Goal: Information Seeking & Learning: Learn about a topic

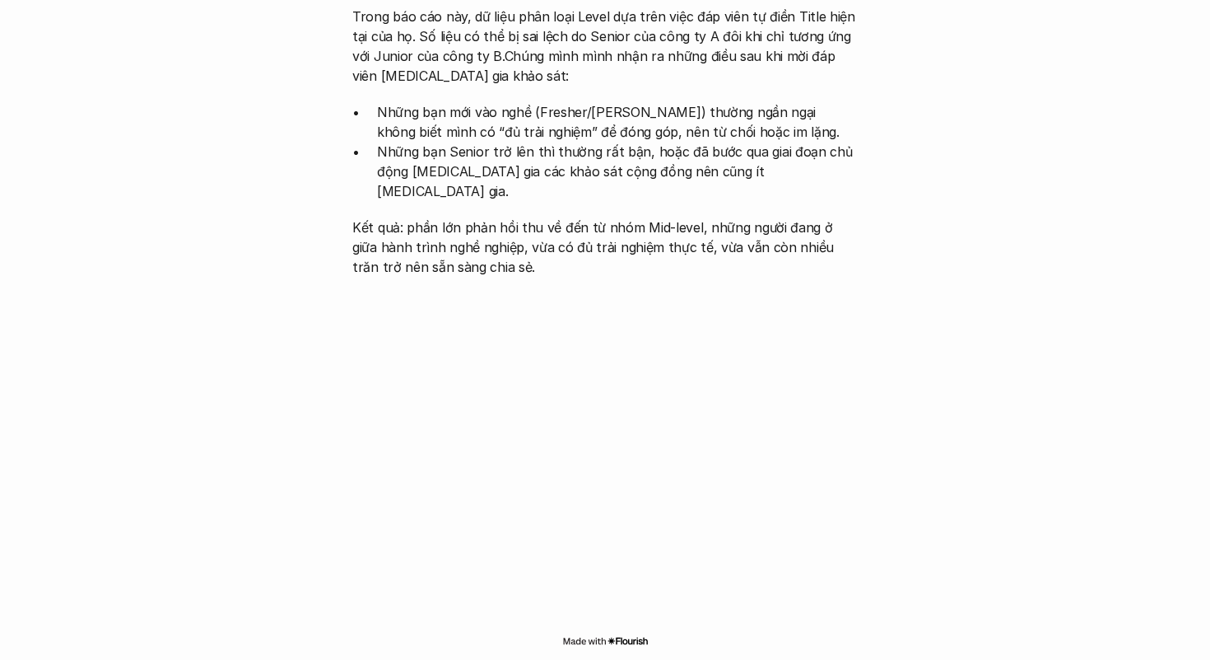
scroll to position [1740, 0]
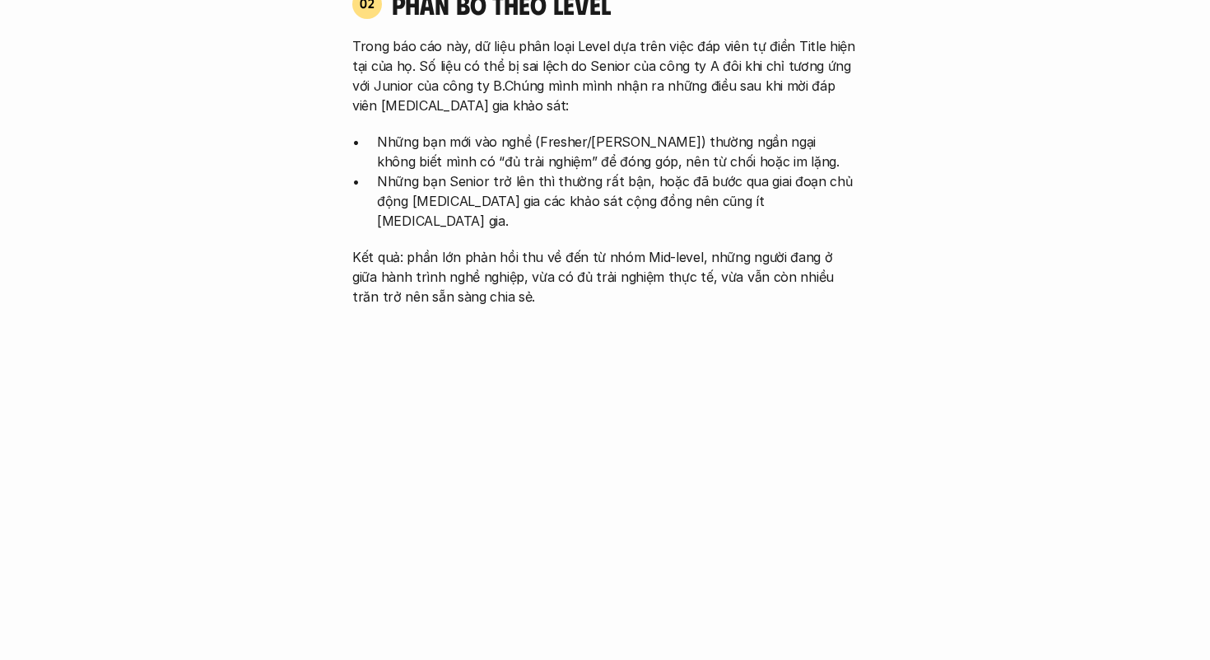
click at [476, 137] on p "Những bạn mới vào nghề (Fresher/[PERSON_NAME]) thường ngần ngại không biết mình…" at bounding box center [617, 152] width 481 height 40
drag, startPoint x: 476, startPoint y: 137, endPoint x: 706, endPoint y: 145, distance: 230.7
click at [705, 145] on p "Những bạn mới vào nghề (Fresher/[PERSON_NAME]) thường ngần ngại không biết mình…" at bounding box center [617, 152] width 481 height 40
click at [706, 145] on p "Những bạn mới vào nghề (Fresher/[PERSON_NAME]) thường ngần ngại không biết mình…" at bounding box center [617, 152] width 481 height 40
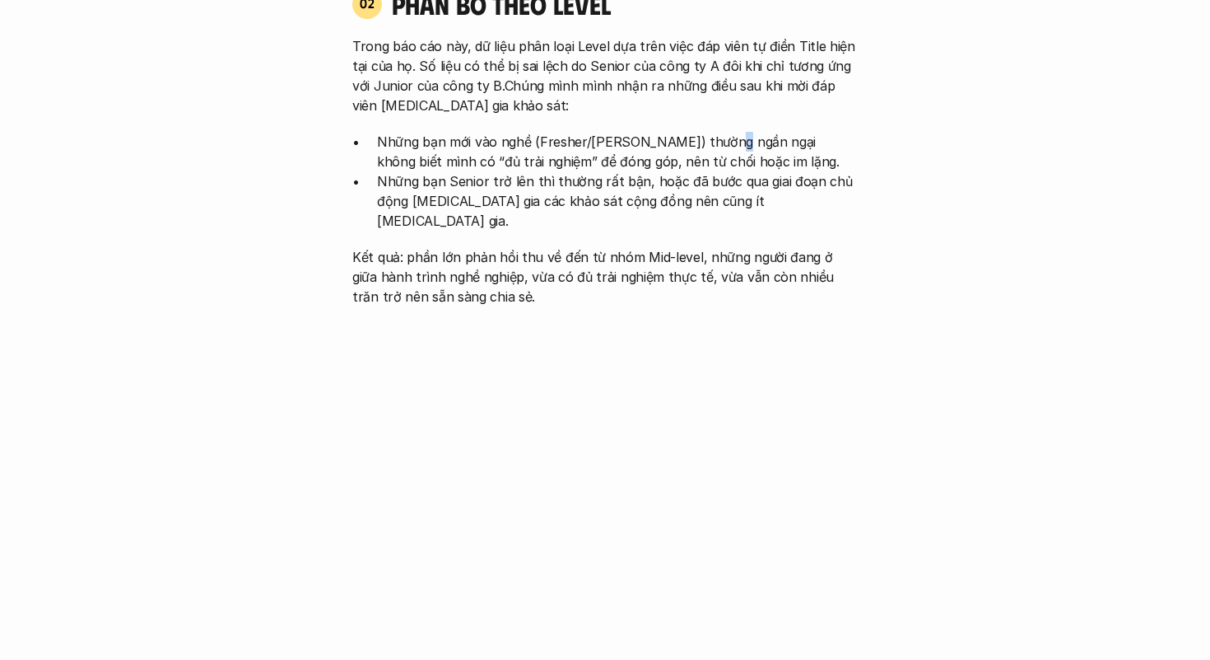
click at [706, 145] on p "Những bạn mới vào nghề (Fresher/[PERSON_NAME]) thường ngần ngại không biết mình…" at bounding box center [617, 152] width 481 height 40
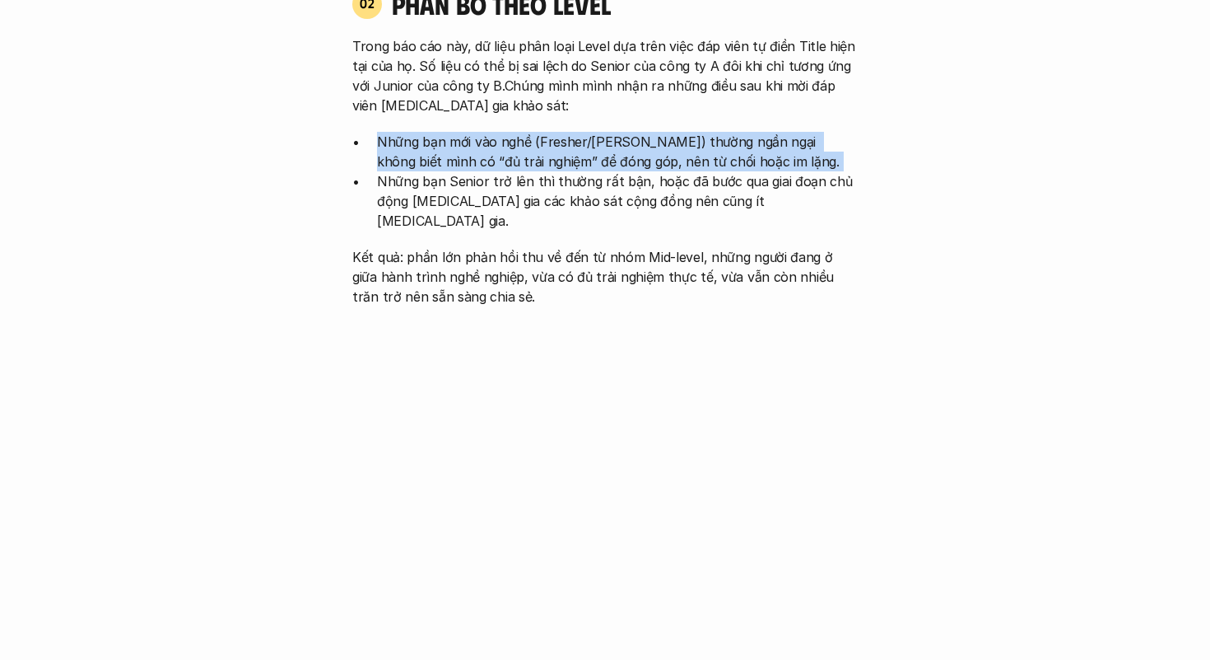
click at [706, 145] on p "Những bạn mới vào nghề (Fresher/[PERSON_NAME]) thường ngần ngại không biết mình…" at bounding box center [617, 152] width 481 height 40
click at [776, 166] on p "Những bạn mới vào nghề (Fresher/[PERSON_NAME]) thường ngần ngại không biết mình…" at bounding box center [617, 152] width 481 height 40
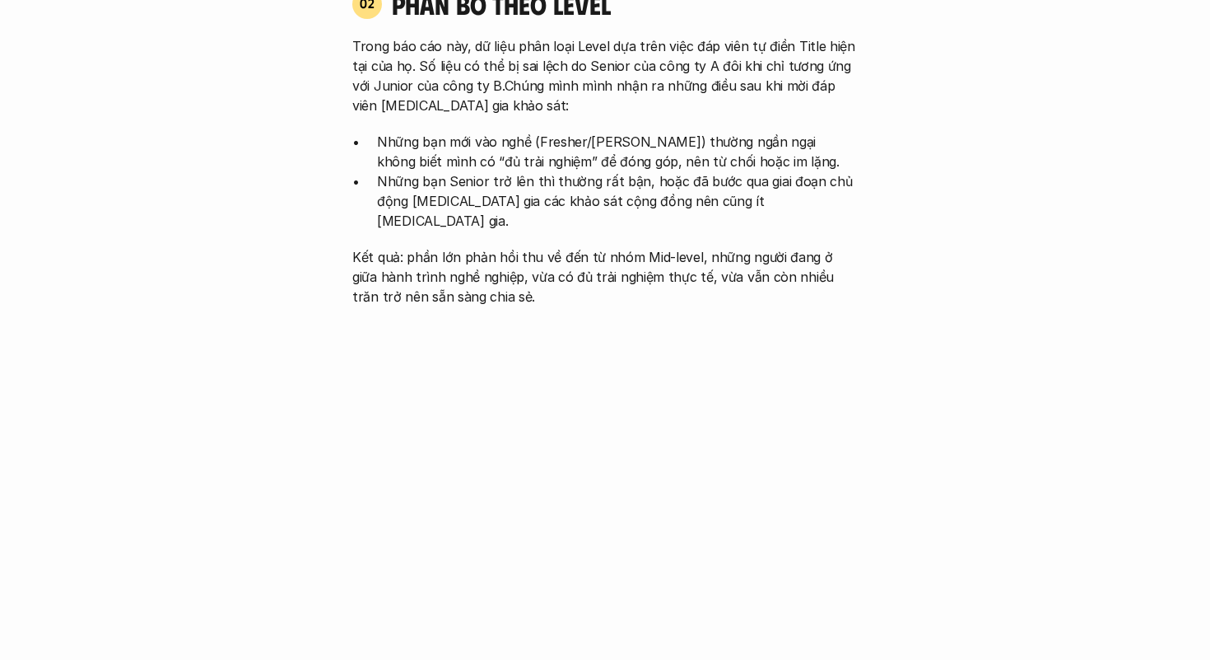
click at [776, 166] on p "Những bạn mới vào nghề (Fresher/[PERSON_NAME]) thường ngần ngại không biết mình…" at bounding box center [617, 152] width 481 height 40
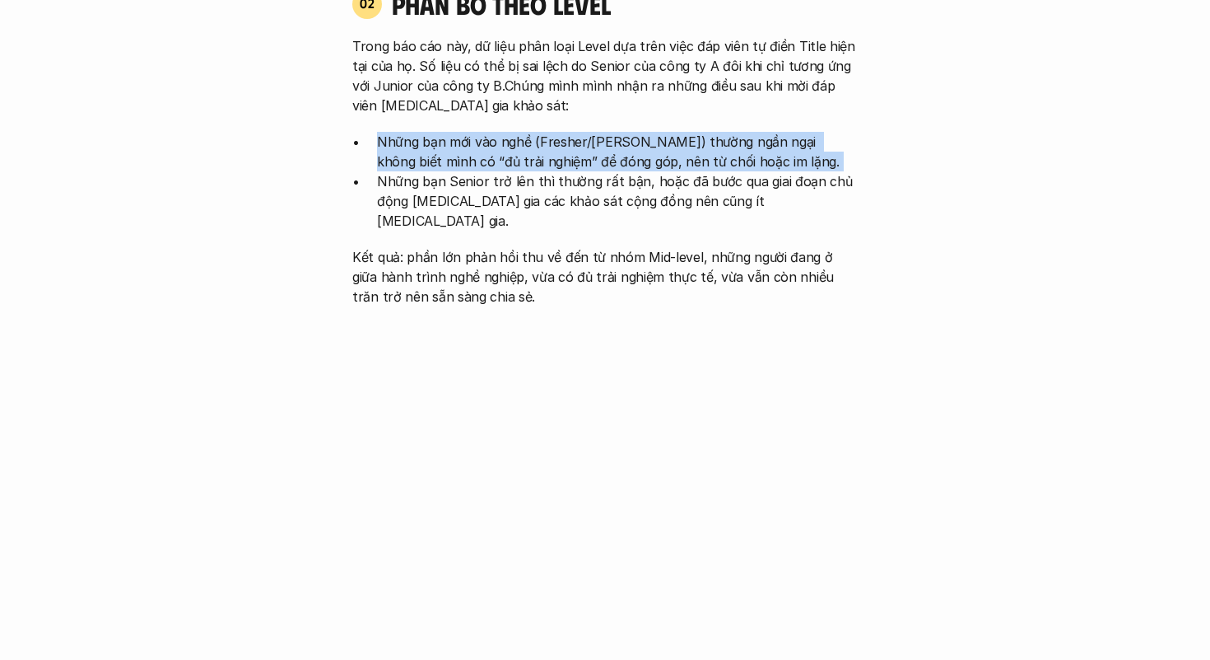
click at [776, 166] on p "Những bạn mới vào nghề (Fresher/[PERSON_NAME]) thường ngần ngại không biết mình…" at bounding box center [617, 152] width 481 height 40
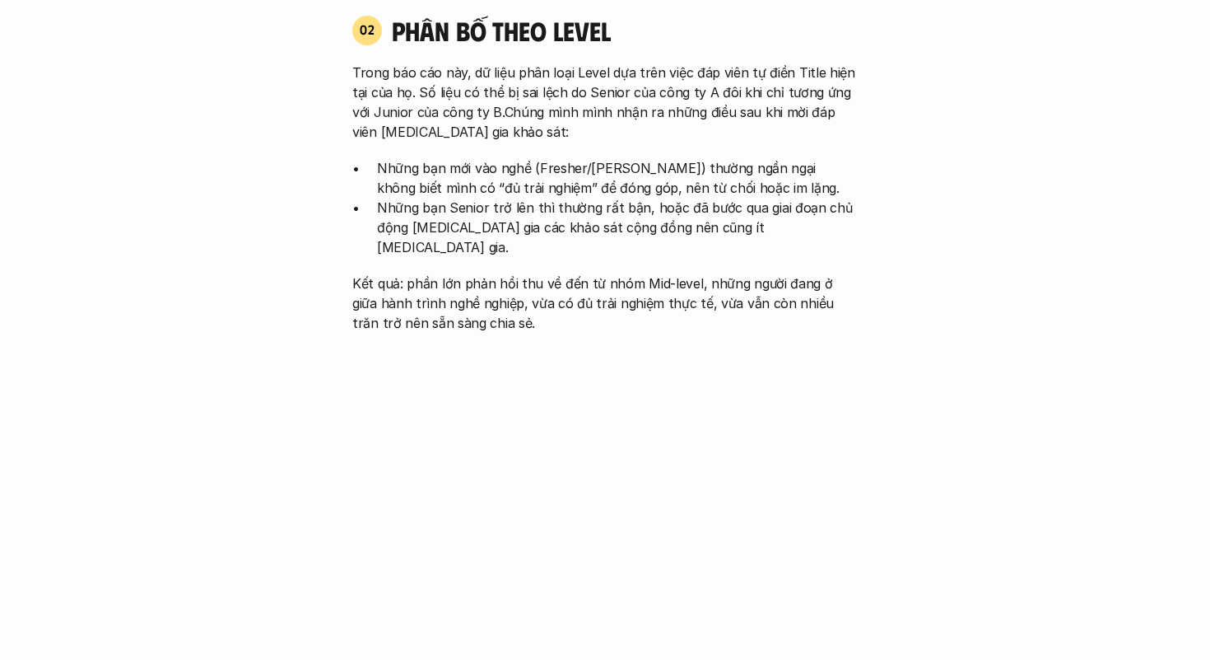
scroll to position [1709, 0]
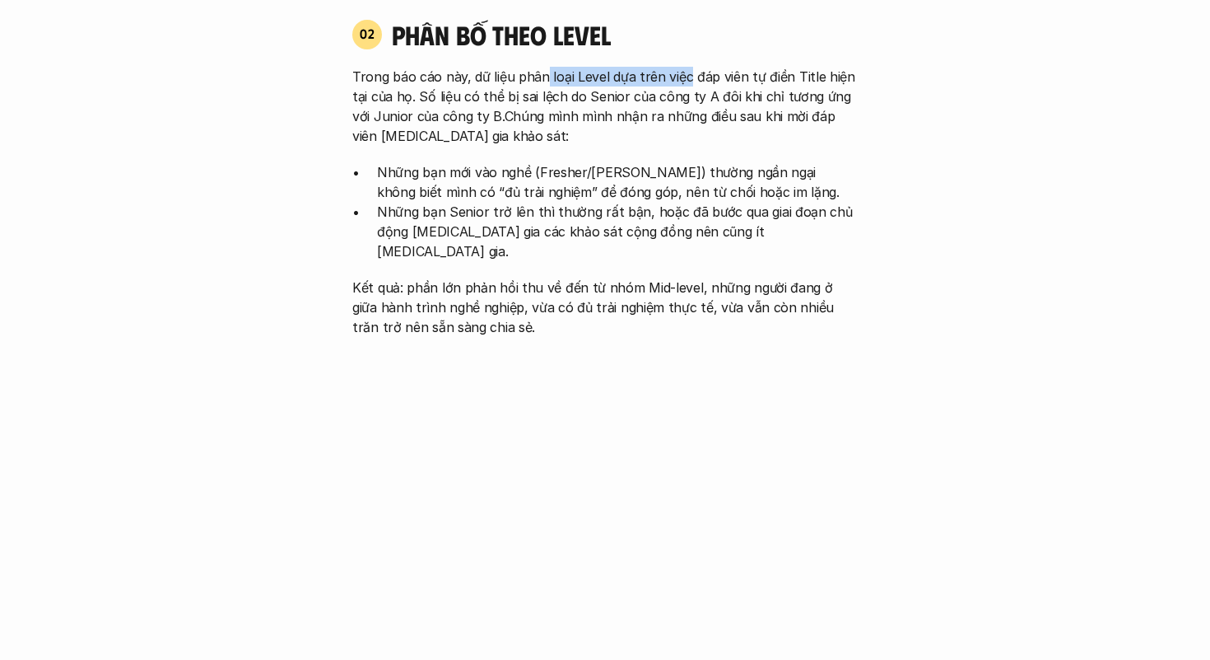
drag, startPoint x: 543, startPoint y: 83, endPoint x: 696, endPoint y: 79, distance: 152.4
click at [695, 79] on p "Trong báo cáo này, dữ liệu phân loại Level dựa trên việc đáp viên tự điền Title…" at bounding box center [605, 106] width 506 height 79
click at [696, 79] on p "Trong báo cáo này, dữ liệu phân loại Level dựa trên việc đáp viên tự điền Title…" at bounding box center [605, 106] width 506 height 79
click at [436, 105] on p "Trong báo cáo này, dữ liệu phân loại Level dựa trên việc đáp viên tự điền Title…" at bounding box center [605, 106] width 506 height 79
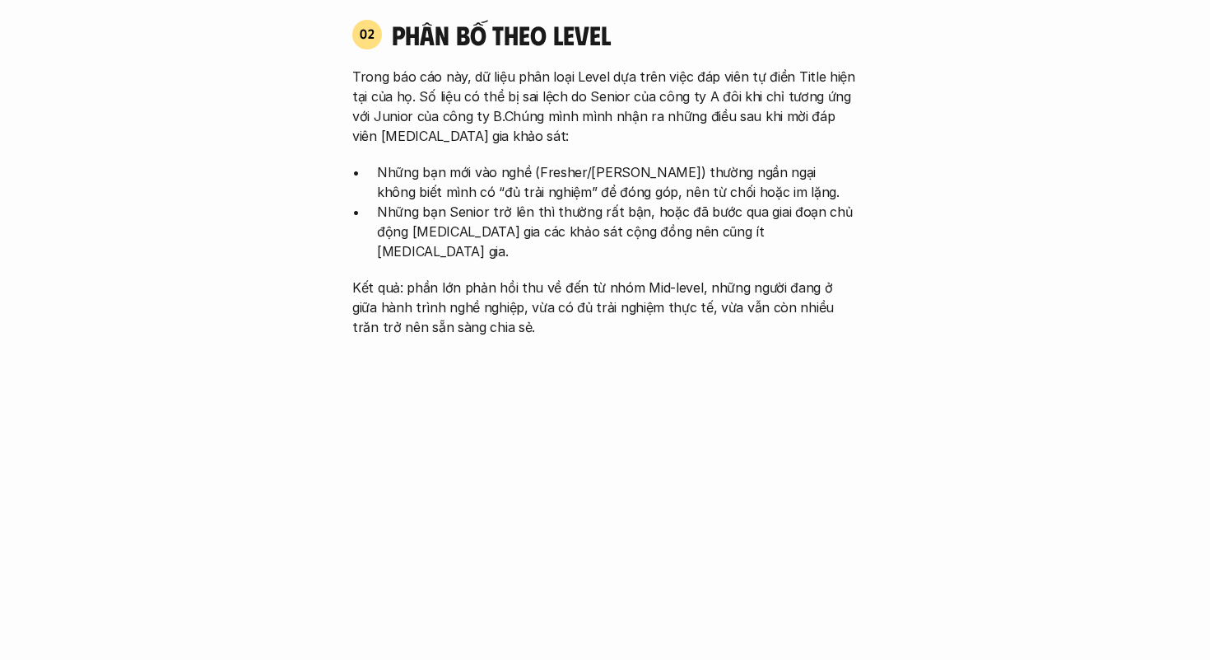
click at [363, 86] on p "Trong báo cáo này, dữ liệu phân loại Level dựa trên việc đáp viên tự điền Title…" at bounding box center [605, 106] width 506 height 79
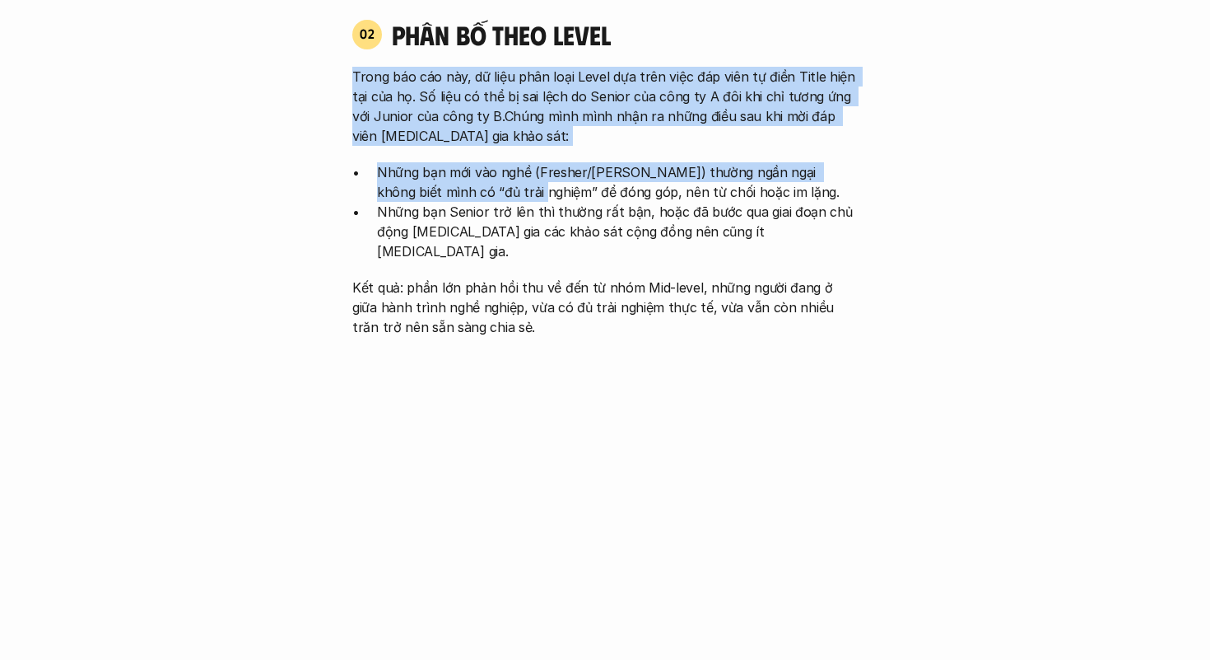
drag, startPoint x: 363, startPoint y: 86, endPoint x: 460, endPoint y: 183, distance: 137.4
click at [460, 183] on div "Trong báo cáo này, dữ liệu phân loại Level dựa trên việc đáp viên tự điền Title…" at bounding box center [605, 202] width 506 height 270
click at [460, 183] on p "Những bạn mới vào nghề (Fresher/[PERSON_NAME]) thường ngần ngại không biết mình…" at bounding box center [617, 182] width 481 height 40
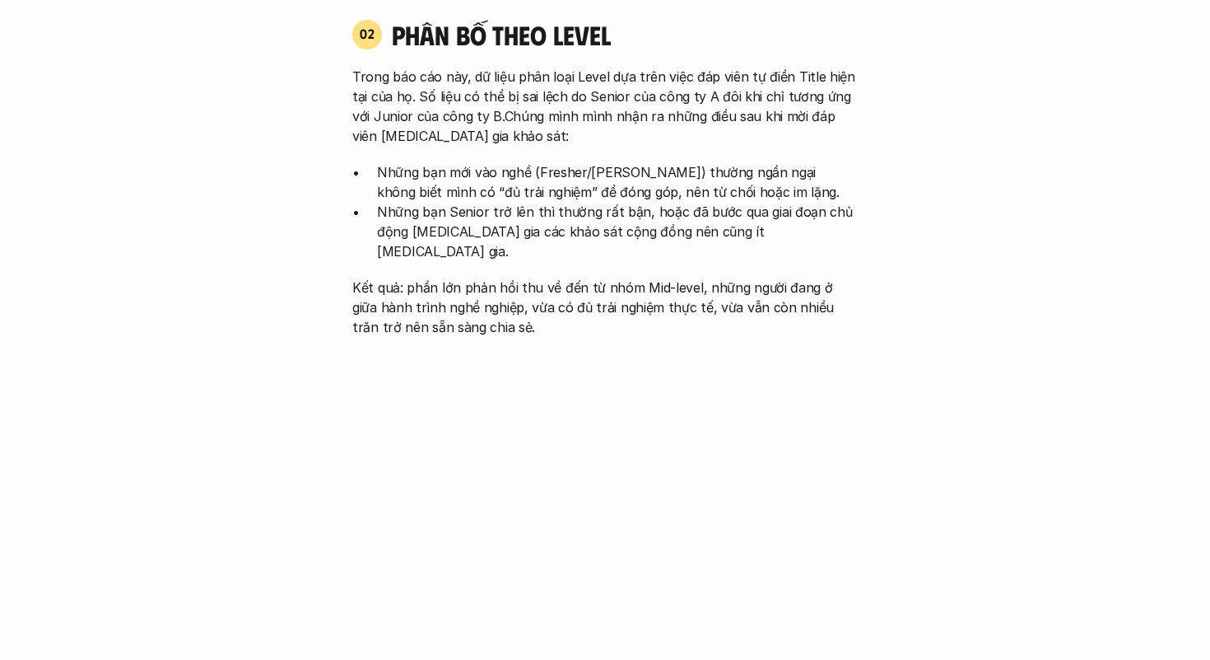
click at [460, 183] on p "Những bạn mới vào nghề (Fresher/[PERSON_NAME]) thường ngần ngại không biết mình…" at bounding box center [617, 182] width 481 height 40
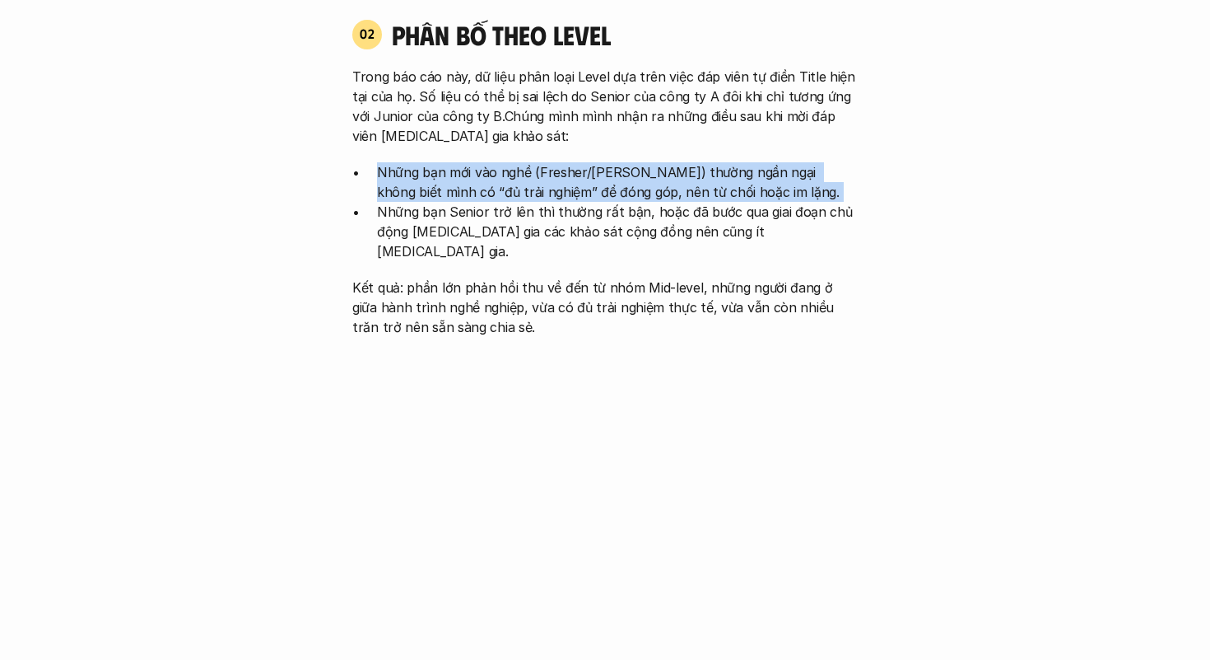
click at [460, 183] on p "Những bạn mới vào nghề (Fresher/[PERSON_NAME]) thường ngần ngại không biết mình…" at bounding box center [617, 182] width 481 height 40
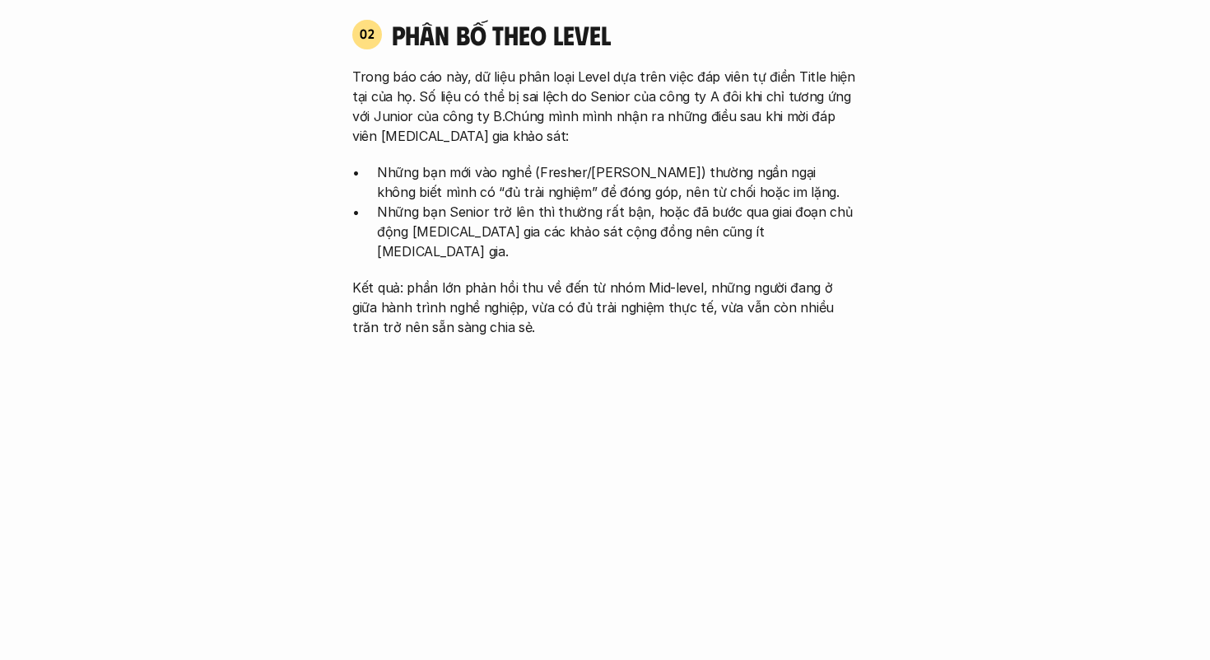
click at [460, 183] on p "Những bạn mới vào nghề (Fresher/[PERSON_NAME]) thường ngần ngại không biết mình…" at bounding box center [617, 182] width 481 height 40
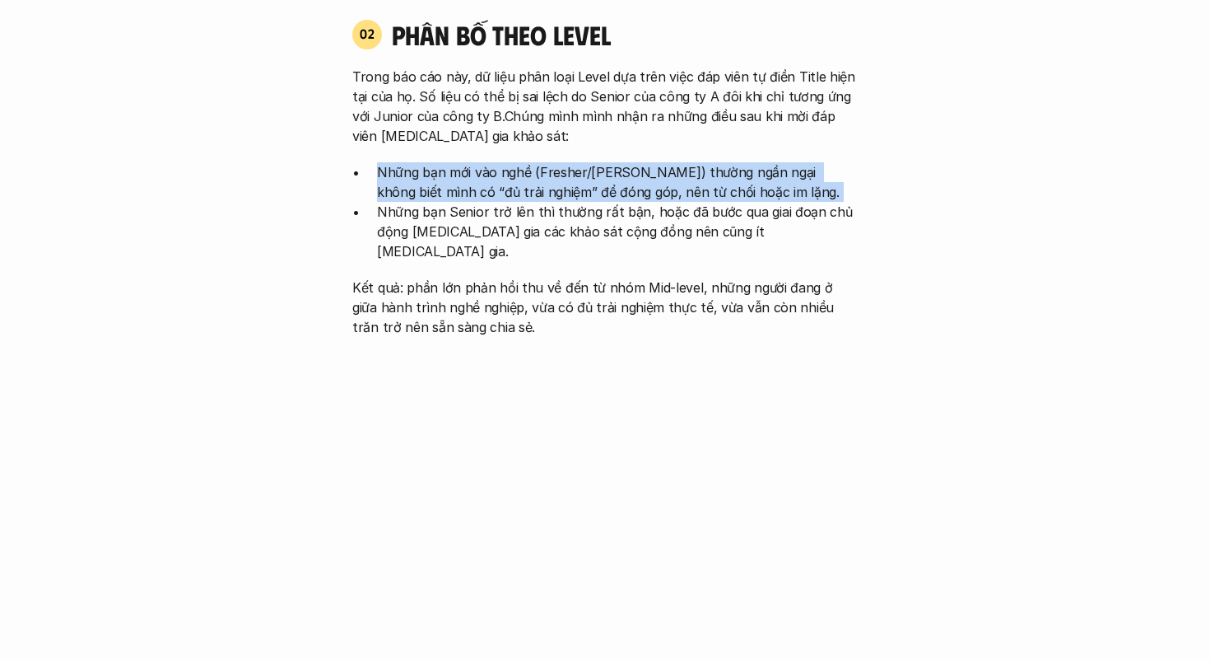
click at [460, 183] on p "Những bạn mới vào nghề (Fresher/[PERSON_NAME]) thường ngần ngại không biết mình…" at bounding box center [617, 182] width 481 height 40
click at [478, 220] on p "Những bạn Senior trở lên thì thường rất bận, hoặc đã bước qua giai đoạn chủ độn…" at bounding box center [617, 231] width 481 height 59
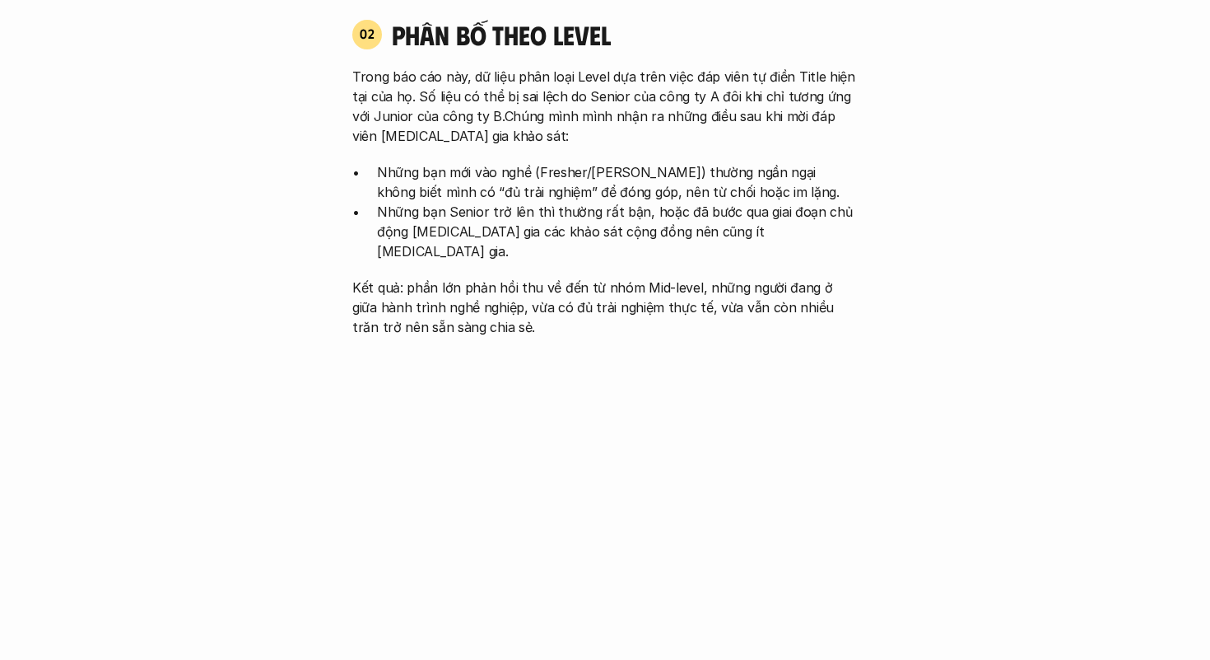
click at [478, 220] on p "Những bạn Senior trở lên thì thường rất bận, hoặc đã bước qua giai đoạn chủ độn…" at bounding box center [617, 231] width 481 height 59
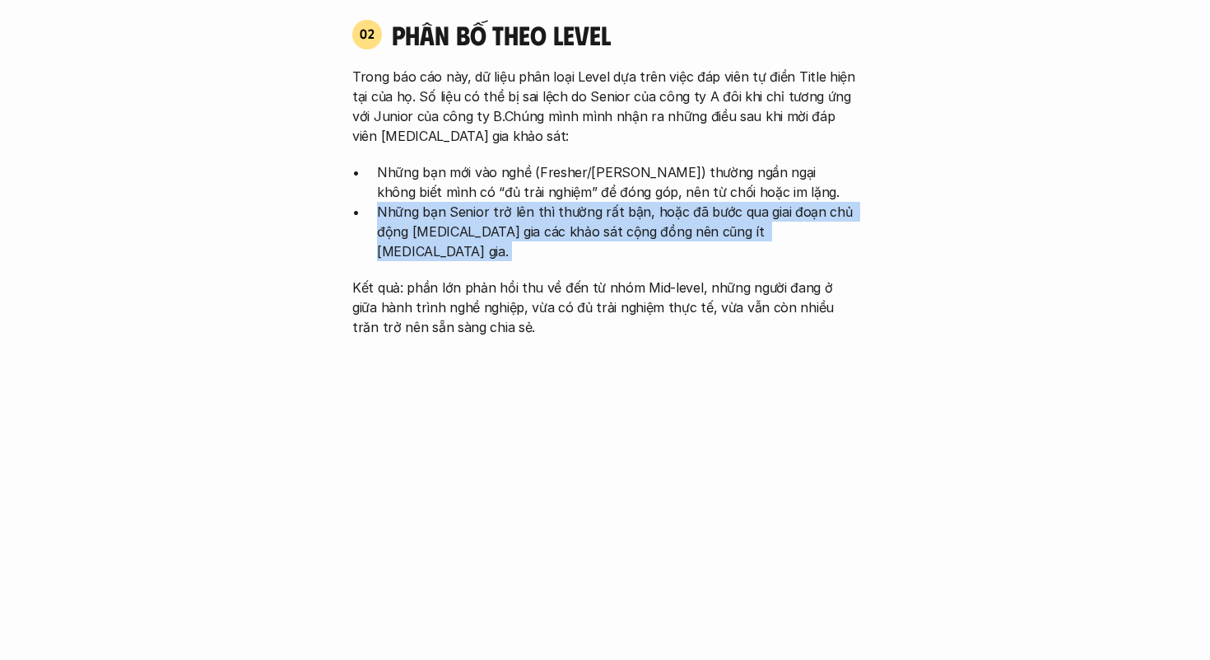
click at [452, 212] on p "Những bạn Senior trở lên thì thường rất bận, hoặc đã bước qua giai đoạn chủ độn…" at bounding box center [617, 231] width 481 height 59
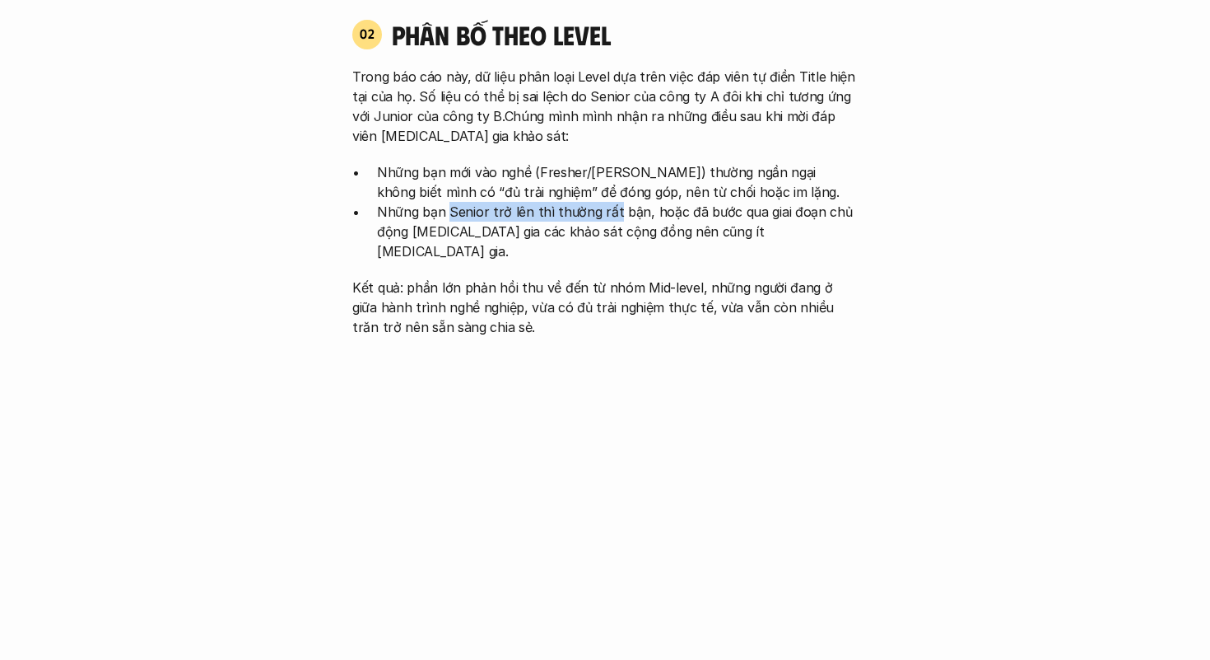
drag, startPoint x: 452, startPoint y: 212, endPoint x: 602, endPoint y: 216, distance: 149.9
click at [602, 216] on p "Những bạn Senior trở lên thì thường rất bận, hoặc đã bước qua giai đoạn chủ độn…" at bounding box center [617, 231] width 481 height 59
click at [603, 215] on p "Những bạn Senior trở lên thì thường rất bận, hoặc đã bước qua giai đoạn chủ độn…" at bounding box center [617, 231] width 481 height 59
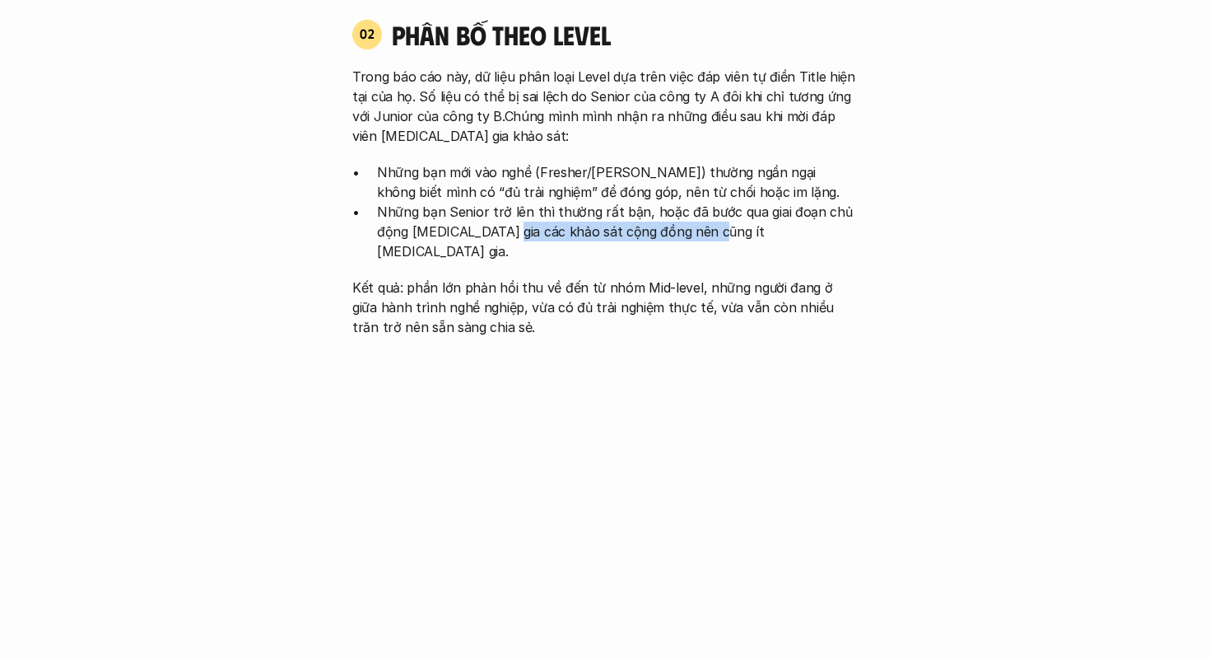
drag, startPoint x: 502, startPoint y: 226, endPoint x: 711, endPoint y: 226, distance: 209.2
click at [711, 226] on p "Những bạn Senior trở lên thì thường rất bận, hoặc đã bước qua giai đoạn chủ độn…" at bounding box center [617, 231] width 481 height 59
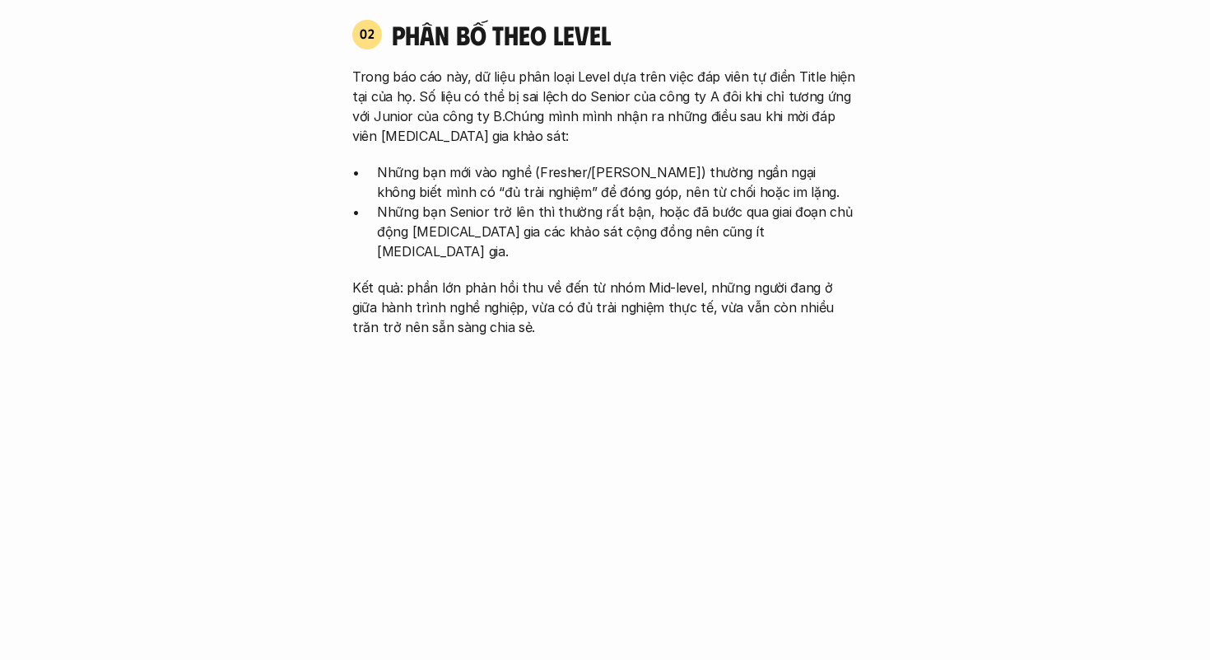
click at [455, 278] on p "Kết quả: phần lớn phản hồi thu về đến từ nhóm Mid-level, những người đang ở giữ…" at bounding box center [605, 306] width 506 height 59
drag, startPoint x: 455, startPoint y: 278, endPoint x: 523, endPoint y: 291, distance: 68.8
click at [506, 287] on p "Kết quả: phần lớn phản hồi thu về đến từ nhóm Mid-level, những người đang ở giữ…" at bounding box center [605, 306] width 506 height 59
click at [523, 291] on p "Kết quả: phần lớn phản hồi thu về đến từ nhóm Mid-level, những người đang ở giữ…" at bounding box center [605, 306] width 506 height 59
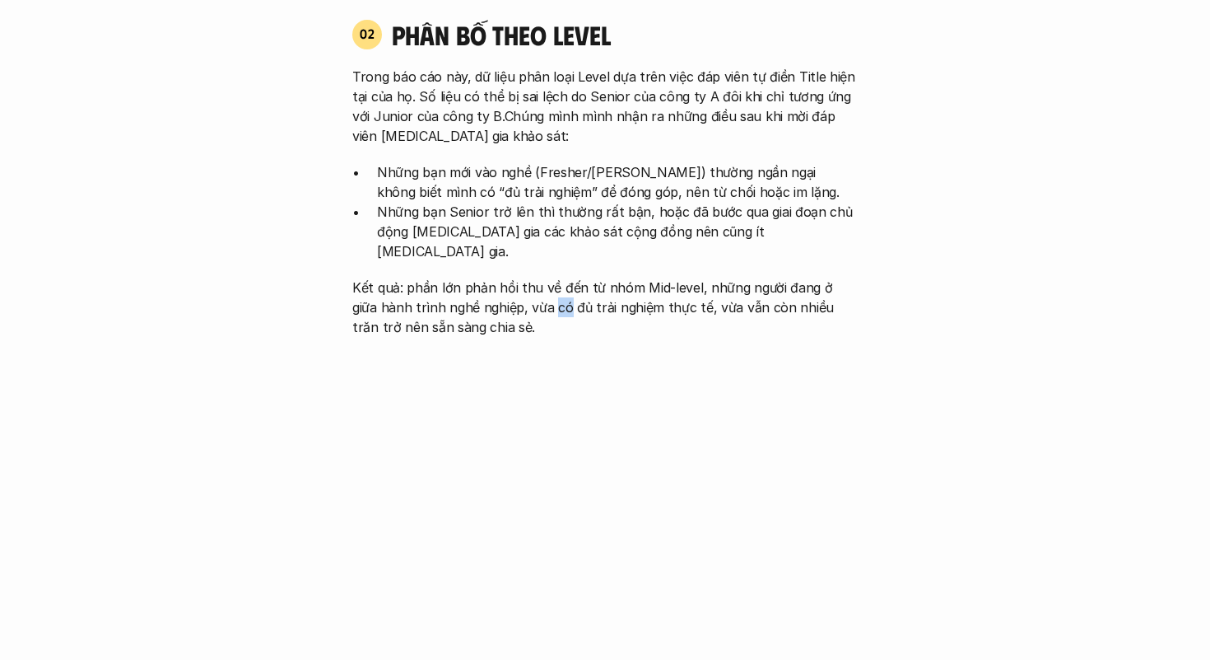
click at [523, 291] on p "Kết quả: phần lớn phản hồi thu về đến từ nhóm Mid-level, những người đang ở giữ…" at bounding box center [605, 306] width 506 height 59
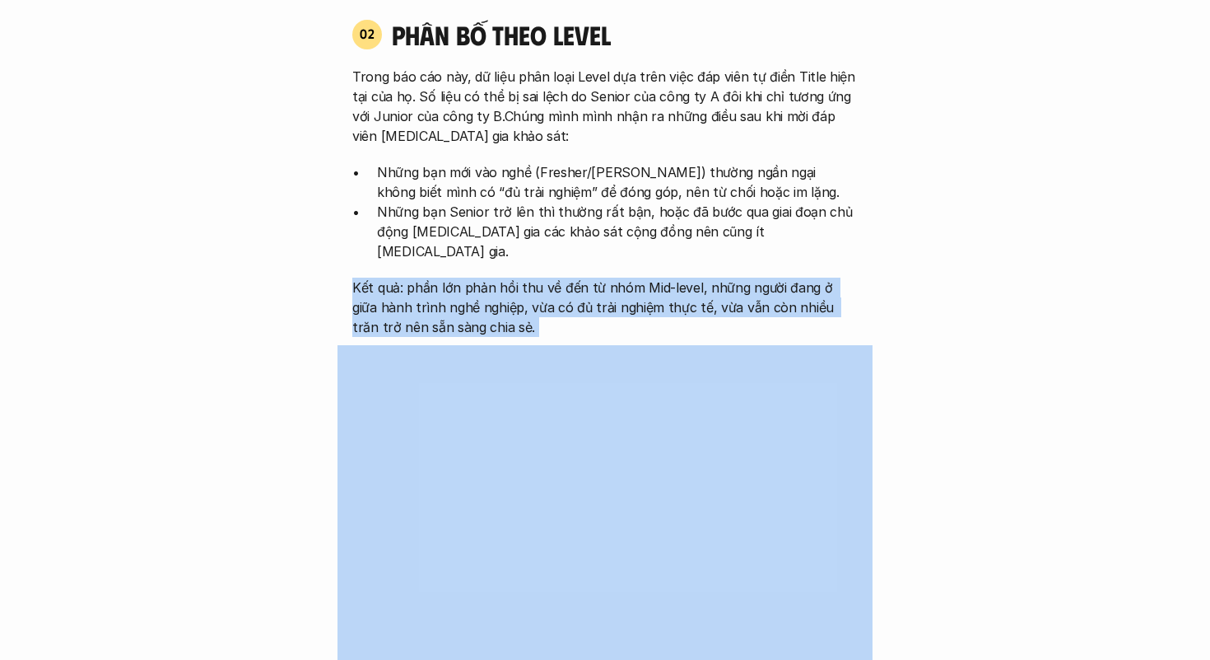
click at [523, 291] on p "Kết quả: phần lớn phản hồi thu về đến từ nhóm Mid-level, những người đang ở giữ…" at bounding box center [605, 306] width 506 height 59
click at [623, 222] on p "Những bạn Senior trở lên thì thường rất bận, hoặc đã bước qua giai đoạn chủ độn…" at bounding box center [617, 231] width 481 height 59
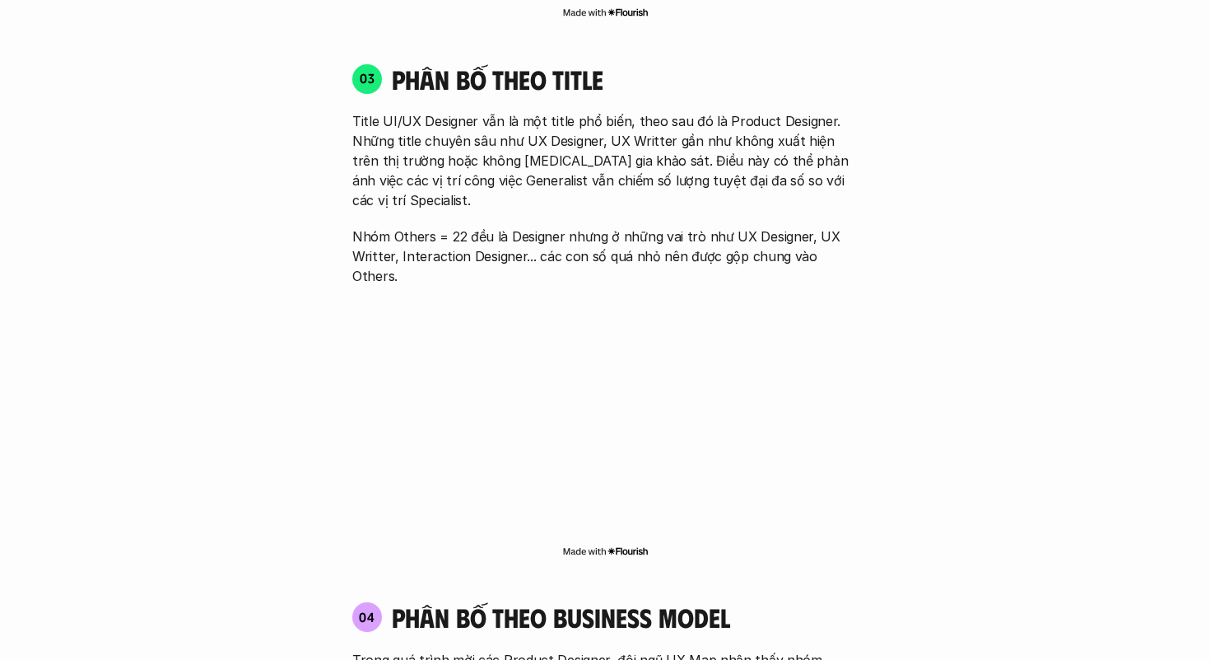
scroll to position [2399, 0]
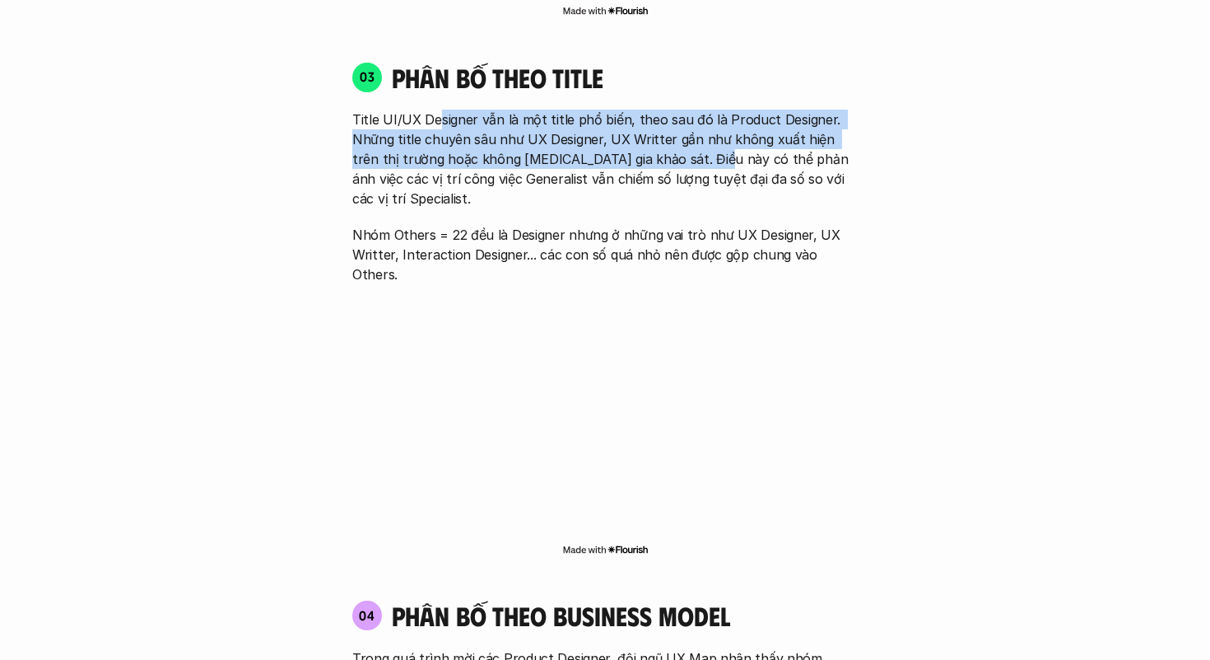
drag, startPoint x: 439, startPoint y: 102, endPoint x: 678, endPoint y: 135, distance: 241.1
click at [678, 135] on p "Title UI/UX Designer vẫn là một title phổ biến, theo sau đó là Product Designer…" at bounding box center [605, 159] width 506 height 99
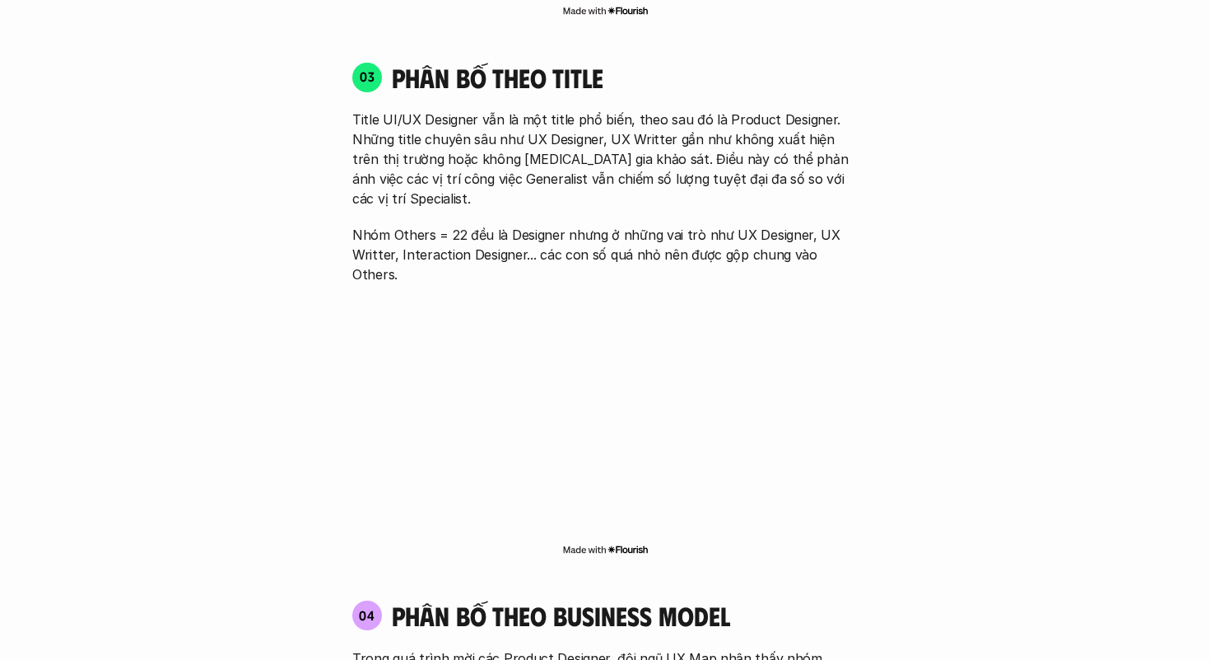
click at [678, 135] on p "Title UI/UX Designer vẫn là một title phổ biến, theo sau đó là Product Designer…" at bounding box center [605, 159] width 506 height 99
click at [571, 110] on p "Title UI/UX Designer vẫn là một title phổ biến, theo sau đó là Product Designer…" at bounding box center [605, 159] width 506 height 99
drag, startPoint x: 571, startPoint y: 98, endPoint x: 344, endPoint y: 117, distance: 227.2
click at [344, 117] on div "03 phân bố theo title Title UI/UX Designer vẫn là một title phổ biến, theo sau …" at bounding box center [605, 172] width 535 height 223
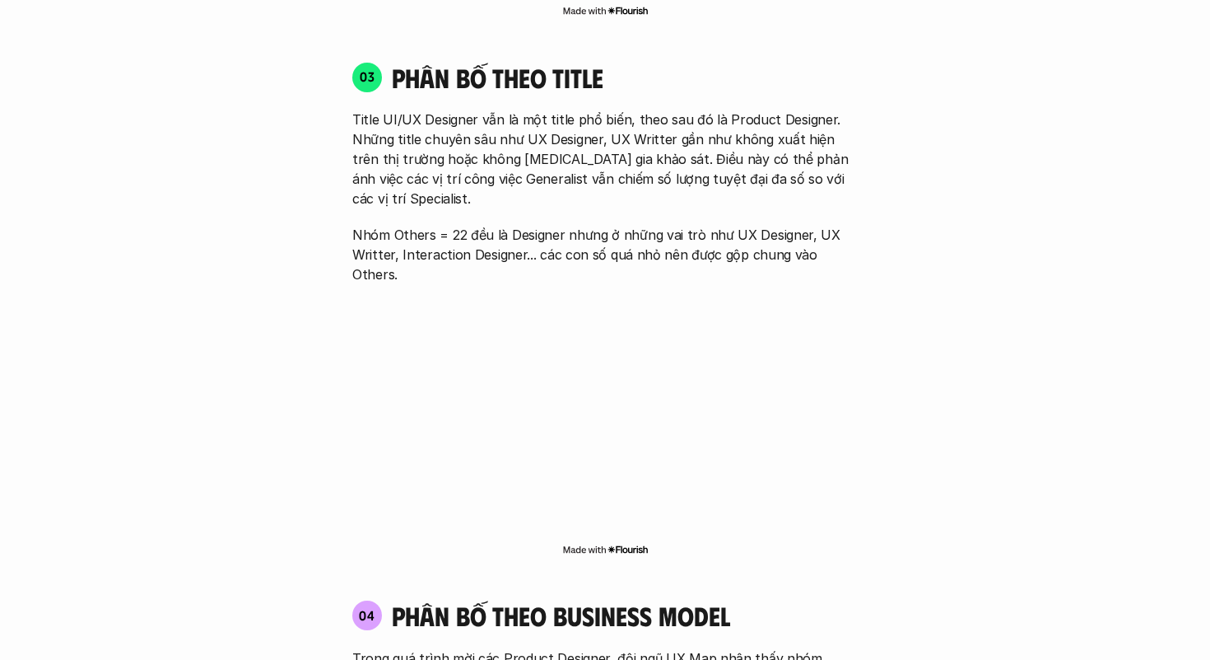
click at [344, 117] on div "03 phân bố theo title Title UI/UX Designer vẫn là một title phổ biến, theo sau …" at bounding box center [605, 172] width 535 height 223
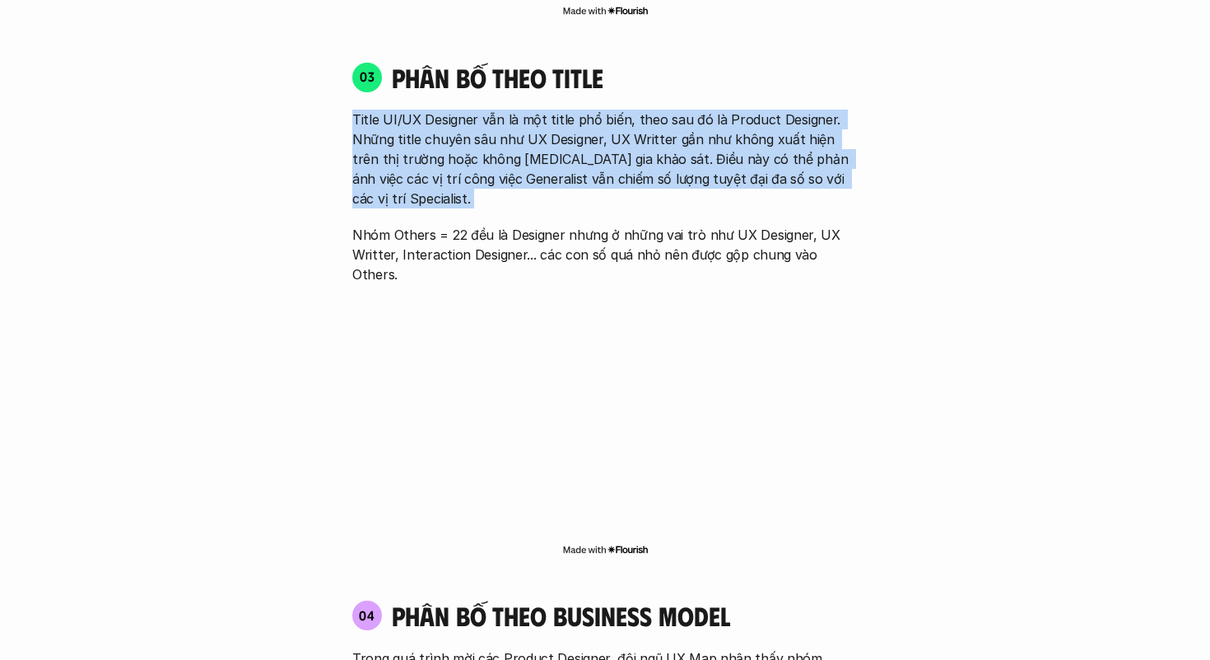
click at [390, 122] on p "Title UI/UX Designer vẫn là một title phổ biến, theo sau đó là Product Designer…" at bounding box center [605, 159] width 506 height 99
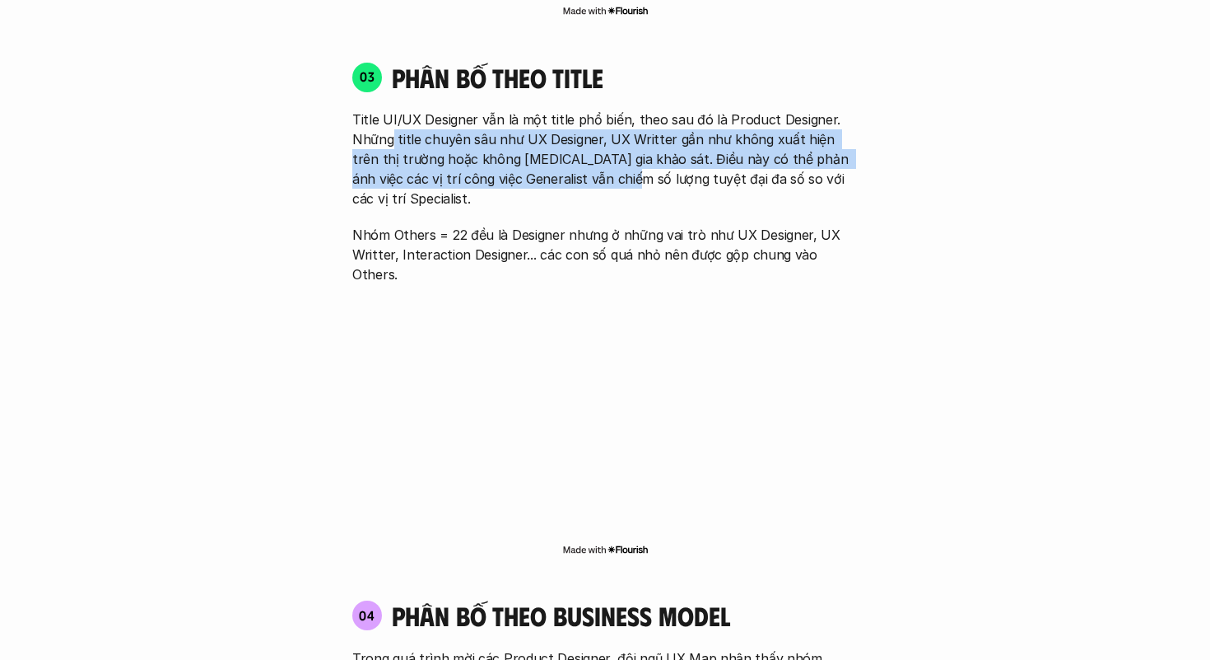
drag, startPoint x: 390, startPoint y: 122, endPoint x: 596, endPoint y: 159, distance: 209.2
click at [596, 159] on p "Title UI/UX Designer vẫn là một title phổ biến, theo sau đó là Product Designer…" at bounding box center [605, 159] width 506 height 99
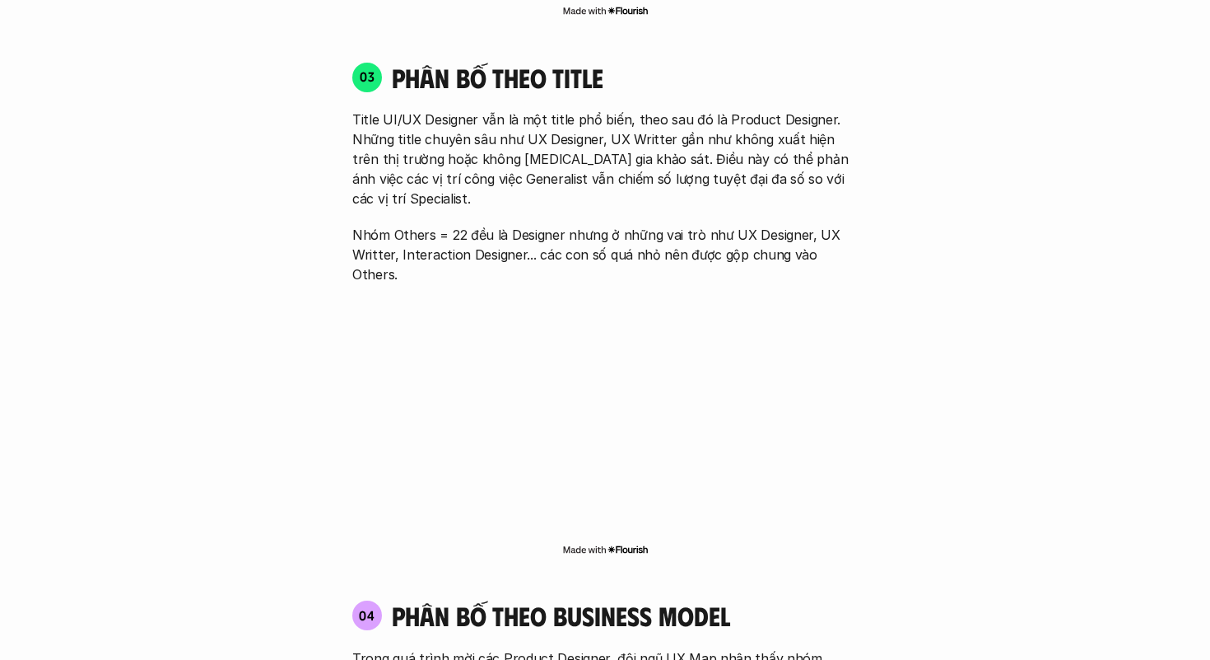
click at [596, 159] on p "Title UI/UX Designer vẫn là một title phổ biến, theo sau đó là Product Designer…" at bounding box center [605, 159] width 506 height 99
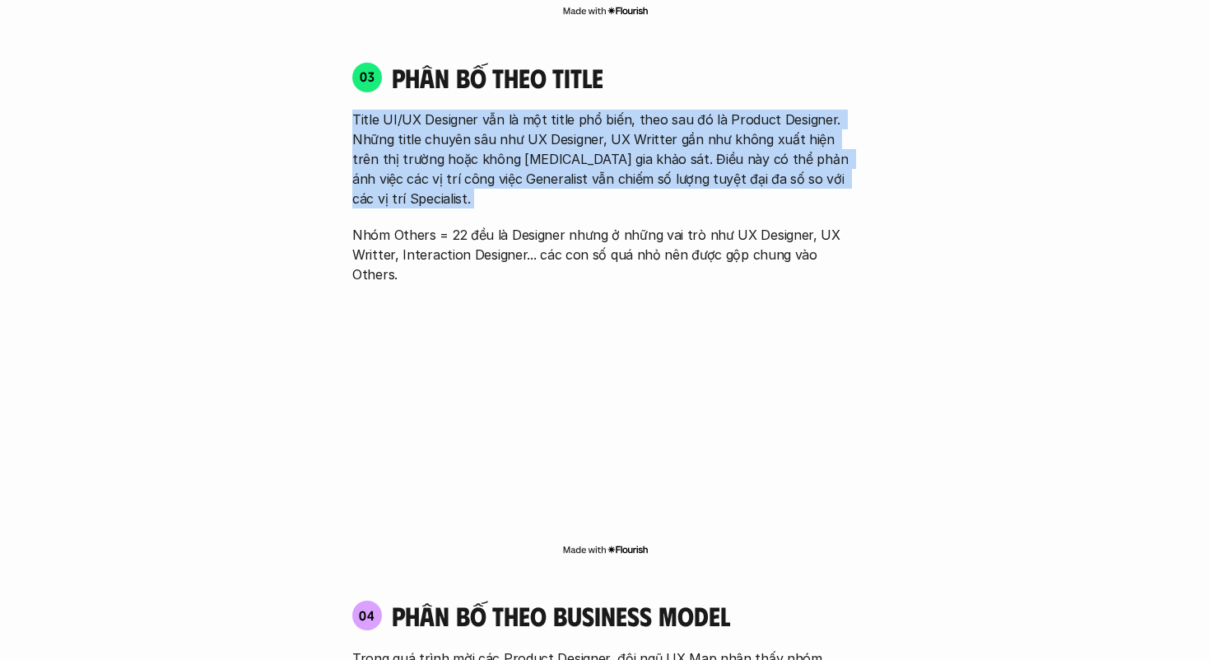
click at [491, 154] on p "Title UI/UX Designer vẫn là một title phổ biến, theo sau đó là Product Designer…" at bounding box center [605, 159] width 506 height 99
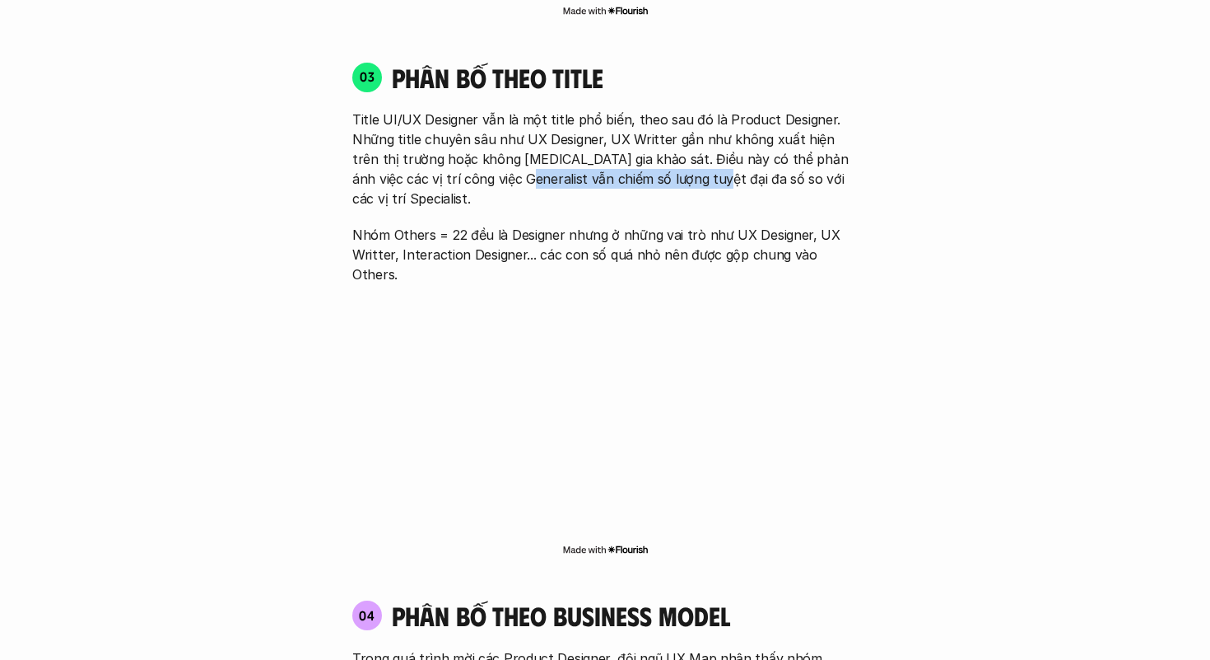
drag, startPoint x: 491, startPoint y: 154, endPoint x: 683, endPoint y: 152, distance: 191.9
click at [682, 152] on p "Title UI/UX Designer vẫn là một title phổ biến, theo sau đó là Product Designer…" at bounding box center [605, 159] width 506 height 99
click at [683, 152] on p "Title UI/UX Designer vẫn là một title phổ biến, theo sau đó là Product Designer…" at bounding box center [605, 159] width 506 height 99
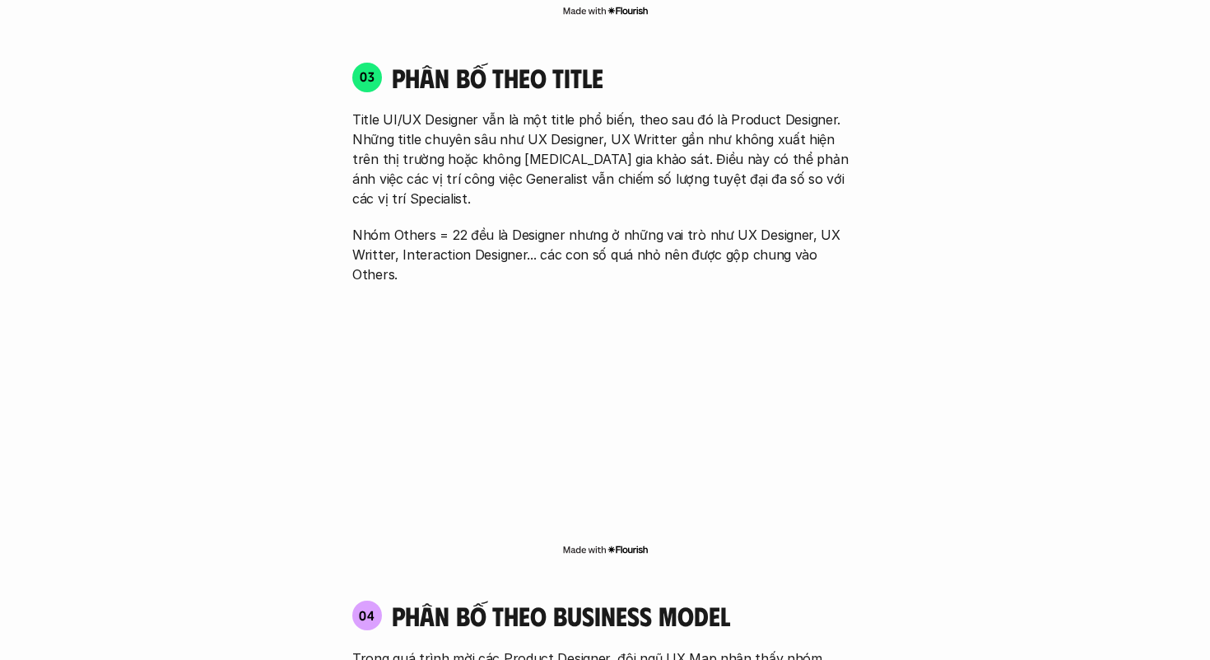
click at [413, 225] on p "Nhóm Others = 22 đều là Designer nhưng ở những vai trò như UX Designer, UX Writ…" at bounding box center [605, 254] width 506 height 59
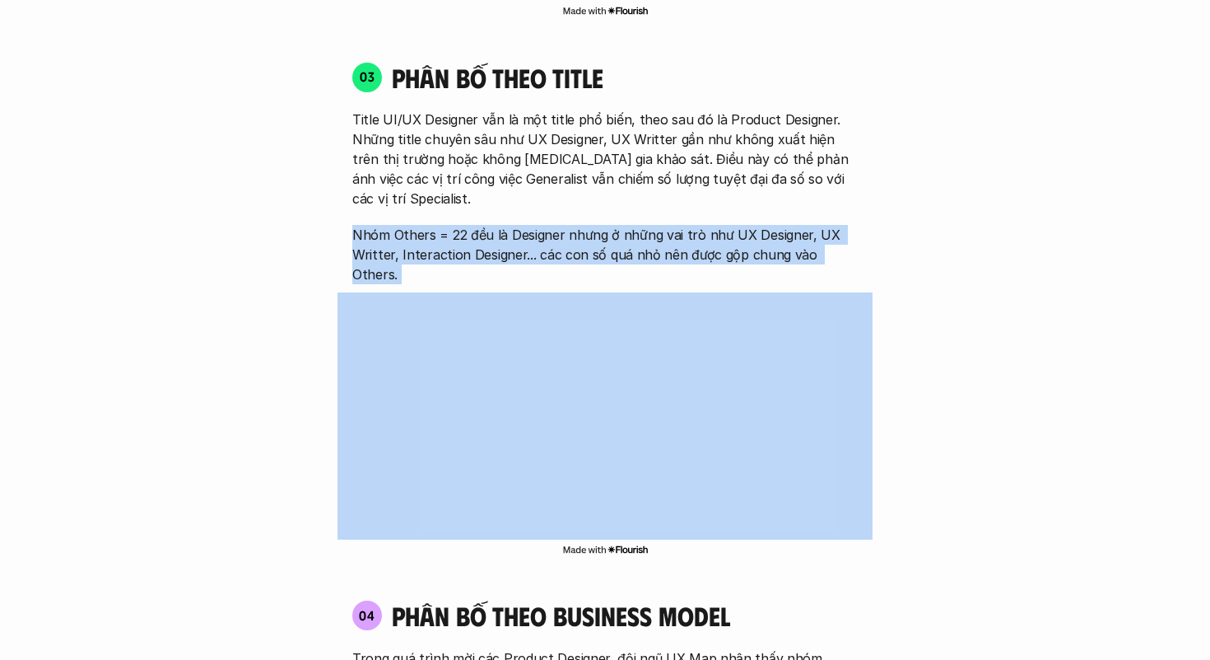
click at [413, 225] on p "Nhóm Others = 22 đều là Designer nhưng ở những vai trò như UX Designer, UX Writ…" at bounding box center [605, 254] width 506 height 59
click at [534, 225] on p "Nhóm Others = 22 đều là Designer nhưng ở những vai trò như UX Designer, UX Writ…" at bounding box center [605, 254] width 506 height 59
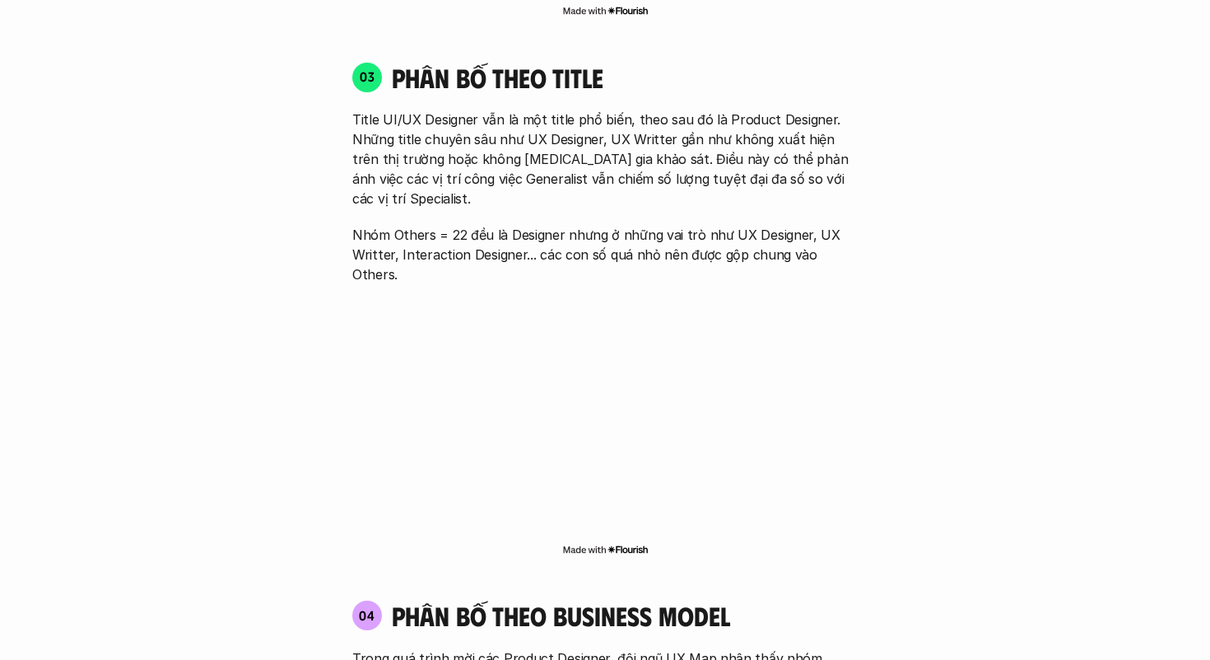
click at [534, 225] on p "Nhóm Others = 22 đều là Designer nhưng ở những vai trò như UX Designer, UX Writ…" at bounding box center [605, 254] width 506 height 59
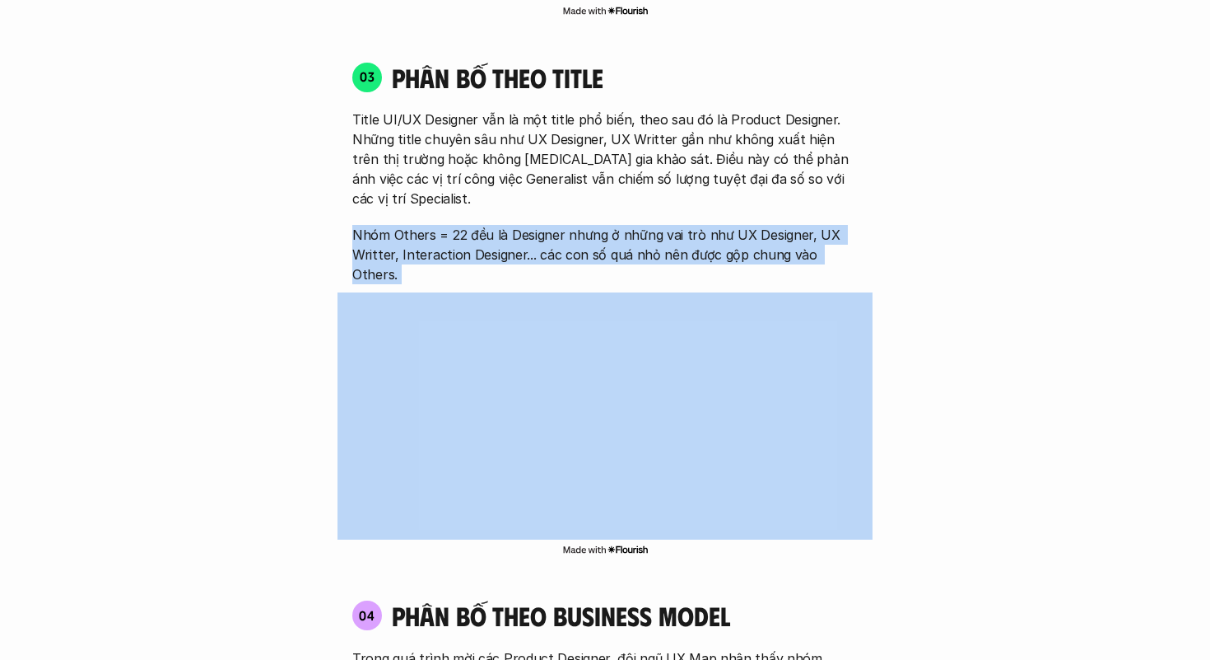
click at [551, 225] on p "Nhóm Others = 22 đều là Designer nhưng ở những vai trò như UX Designer, UX Writ…" at bounding box center [605, 254] width 506 height 59
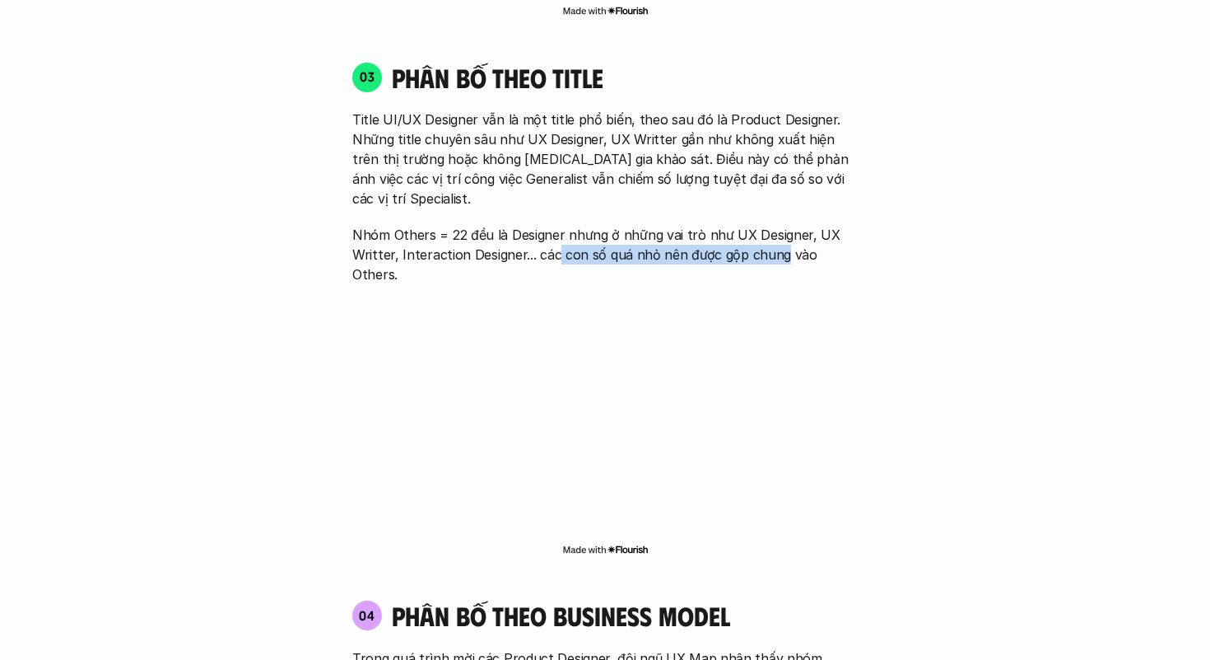
drag, startPoint x: 551, startPoint y: 219, endPoint x: 814, endPoint y: 207, distance: 263.0
click at [812, 225] on p "Nhóm Others = 22 đều là Designer nhưng ở những vai trò như UX Designer, UX Writ…" at bounding box center [605, 254] width 506 height 59
click at [814, 225] on p "Nhóm Others = 22 đều là Designer nhưng ở những vai trò như UX Designer, UX Writ…" at bounding box center [605, 254] width 506 height 59
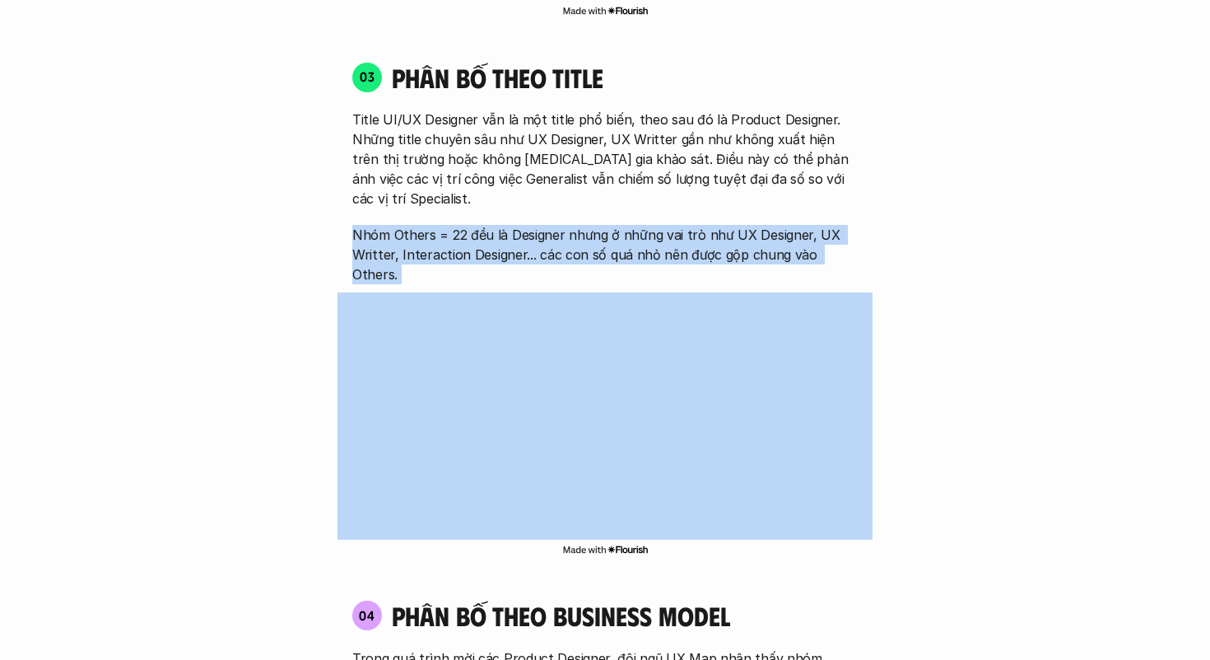
click at [814, 225] on p "Nhóm Others = 22 đều là Designer nhưng ở những vai trò như UX Designer, UX Writ…" at bounding box center [605, 254] width 506 height 59
click at [907, 203] on div "01 Phân bố theo background 03 nhóm ngành chính của những người [MEDICAL_DATA] g…" at bounding box center [605, 196] width 1054 height 3011
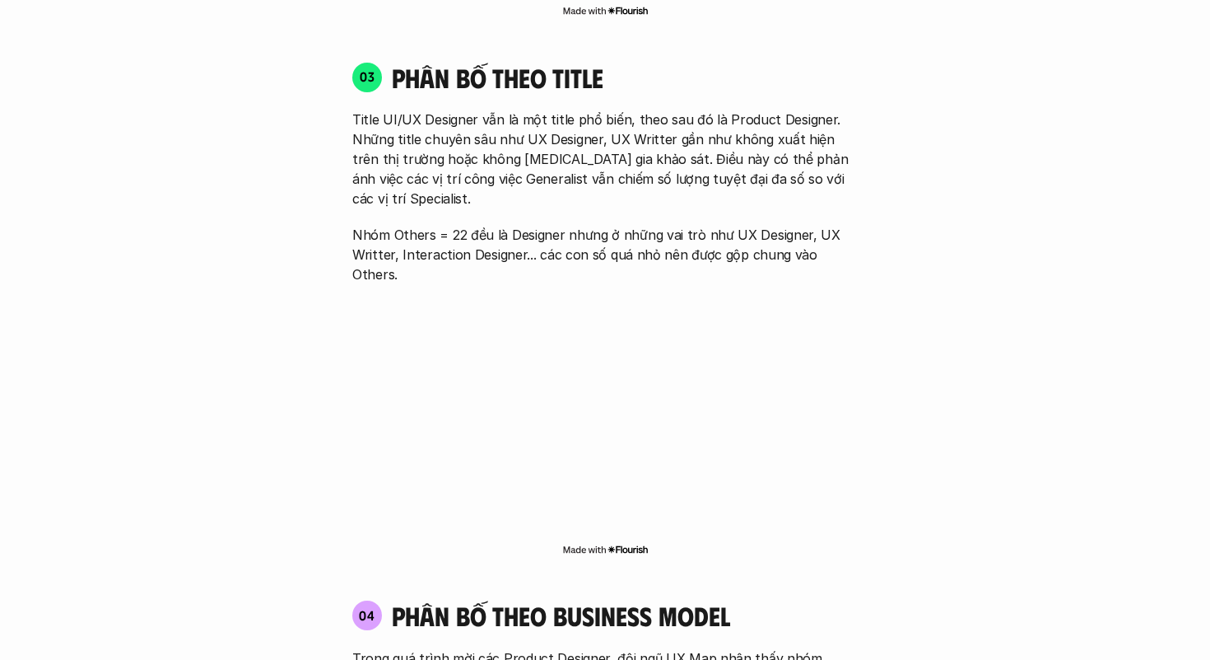
click at [907, 203] on div "01 Phân bố theo background 03 nhóm ngành chính của những người [MEDICAL_DATA] g…" at bounding box center [605, 196] width 1054 height 3011
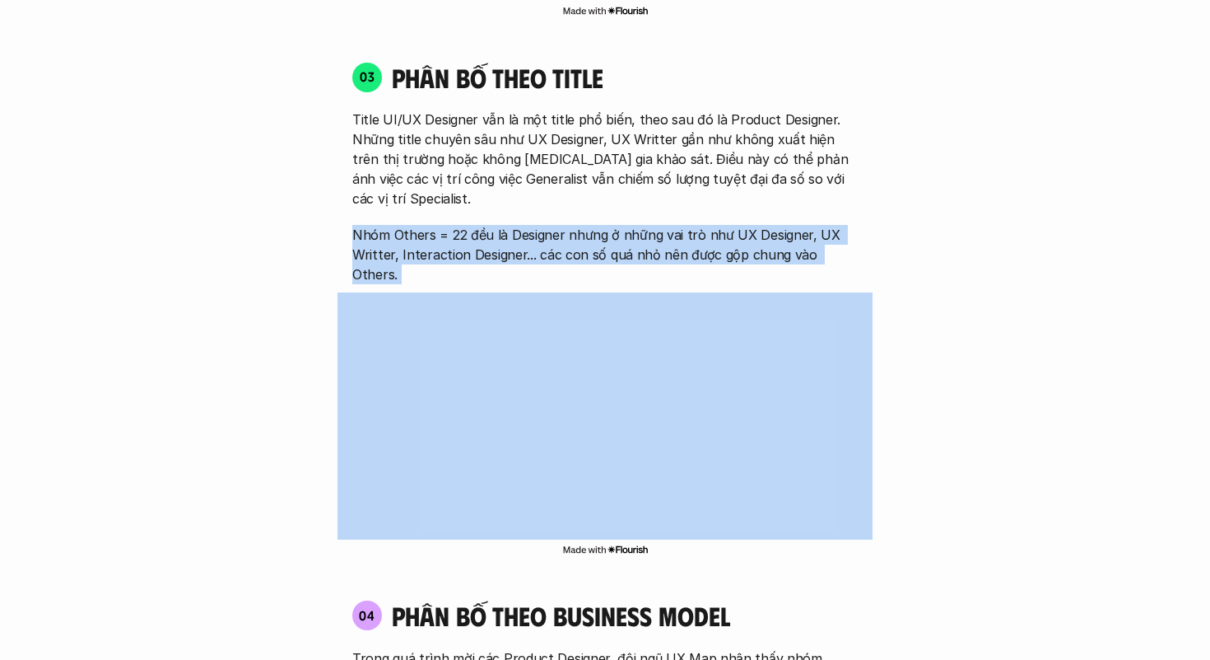
click at [907, 203] on div "01 Phân bố theo background 03 nhóm ngành chính của những người [MEDICAL_DATA] g…" at bounding box center [605, 196] width 1054 height 3011
click at [671, 180] on div "Title UI/UX Designer vẫn là một title phổ biến, theo sau đó là Product Designer…" at bounding box center [605, 197] width 506 height 175
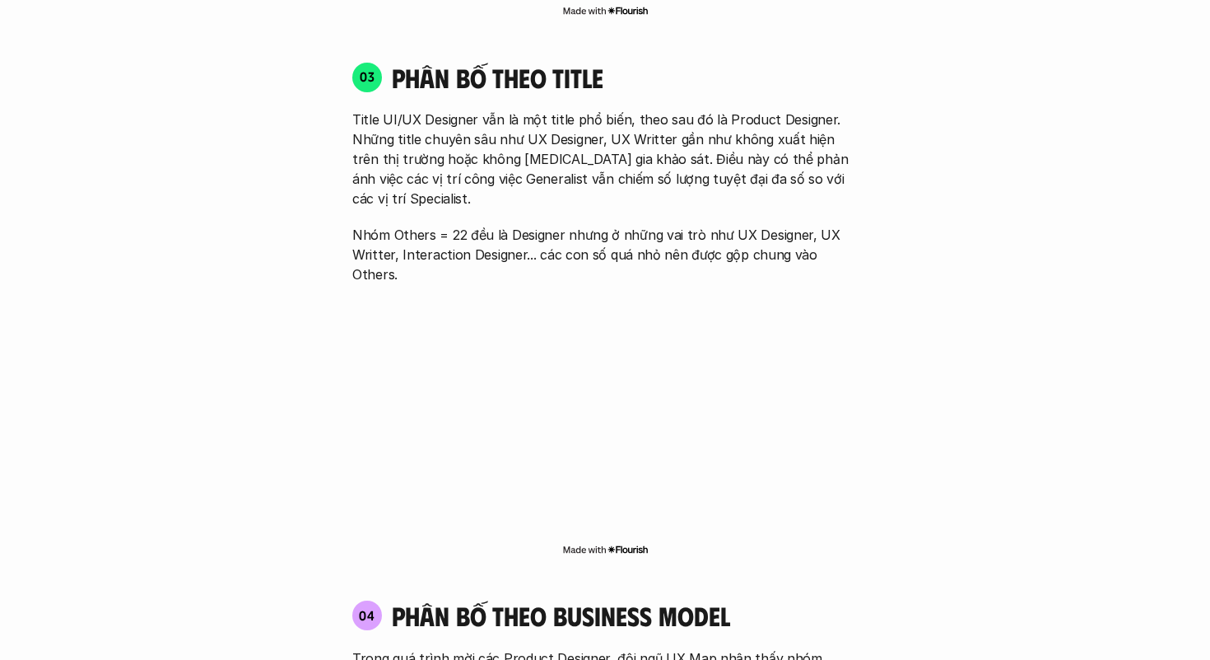
click at [671, 180] on div "Title UI/UX Designer vẫn là một title phổ biến, theo sau đó là Product Designer…" at bounding box center [605, 197] width 506 height 175
click at [527, 225] on p "Nhóm Others = 22 đều là Designer nhưng ở những vai trò như UX Designer, UX Writ…" at bounding box center [605, 254] width 506 height 59
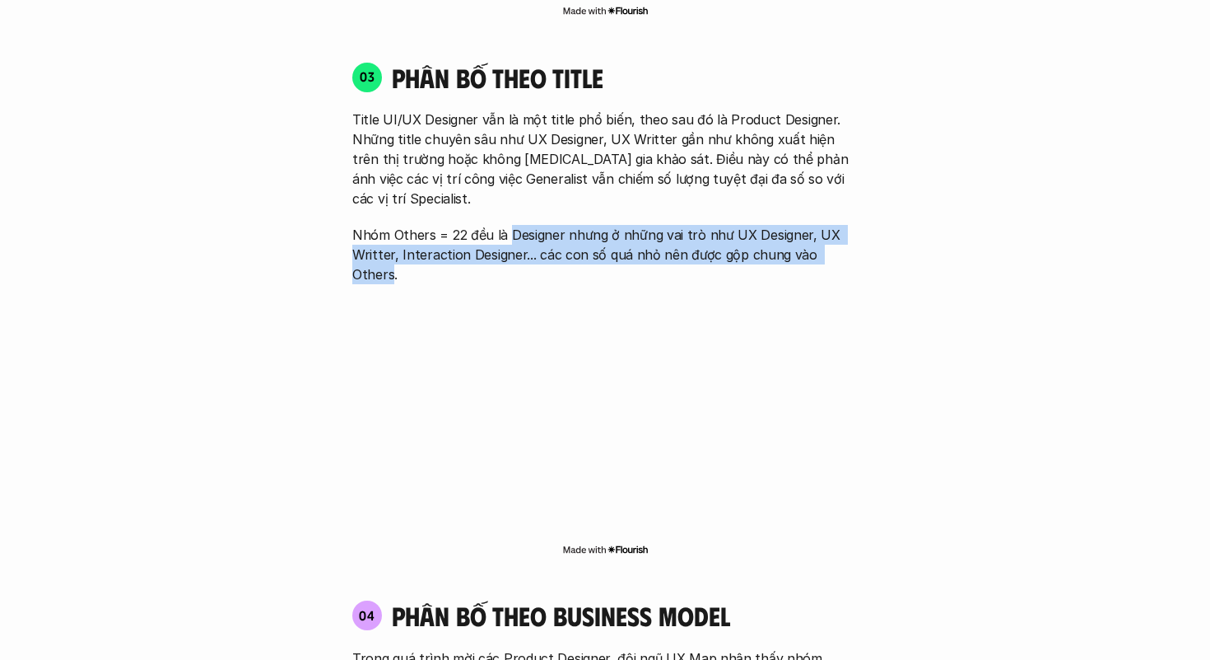
drag, startPoint x: 527, startPoint y: 200, endPoint x: 840, endPoint y: 208, distance: 313.0
click at [840, 225] on p "Nhóm Others = 22 đều là Designer nhưng ở những vai trò như UX Designer, UX Writ…" at bounding box center [605, 254] width 506 height 59
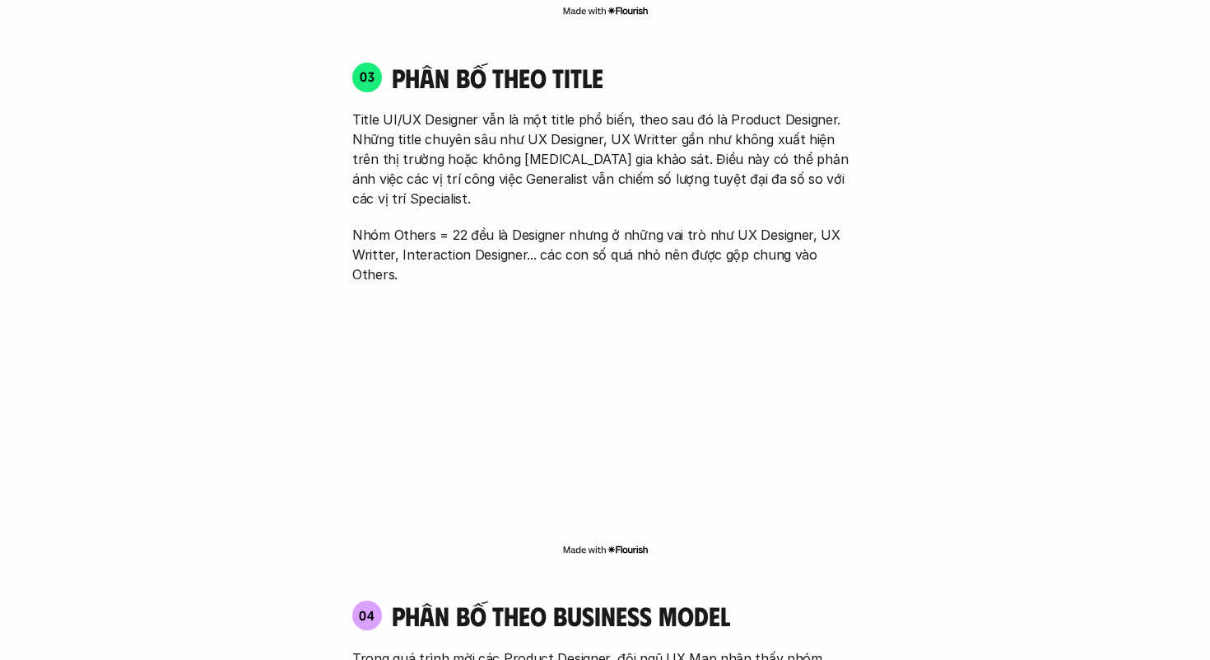
click at [840, 225] on p "Nhóm Others = 22 đều là Designer nhưng ở những vai trò như UX Designer, UX Writ…" at bounding box center [605, 254] width 506 height 59
click at [908, 223] on div "01 Phân bố theo background 03 nhóm ngành chính của những người [MEDICAL_DATA] g…" at bounding box center [605, 196] width 1054 height 3011
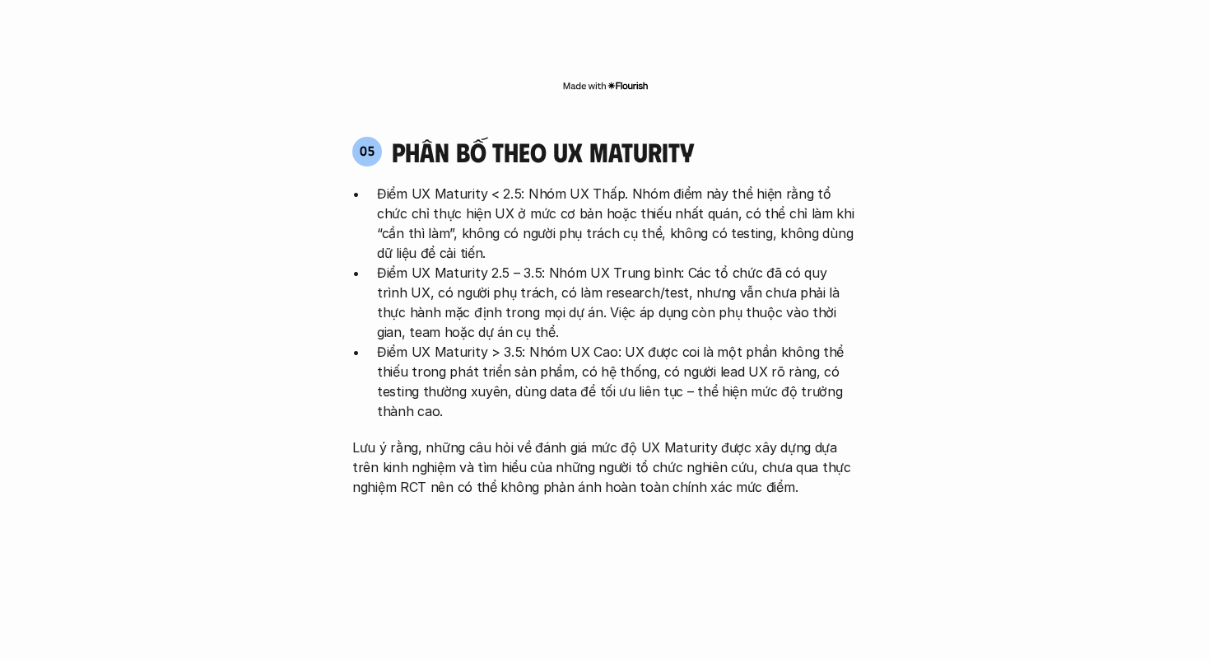
scroll to position [3311, 0]
